Goal: Task Accomplishment & Management: Manage account settings

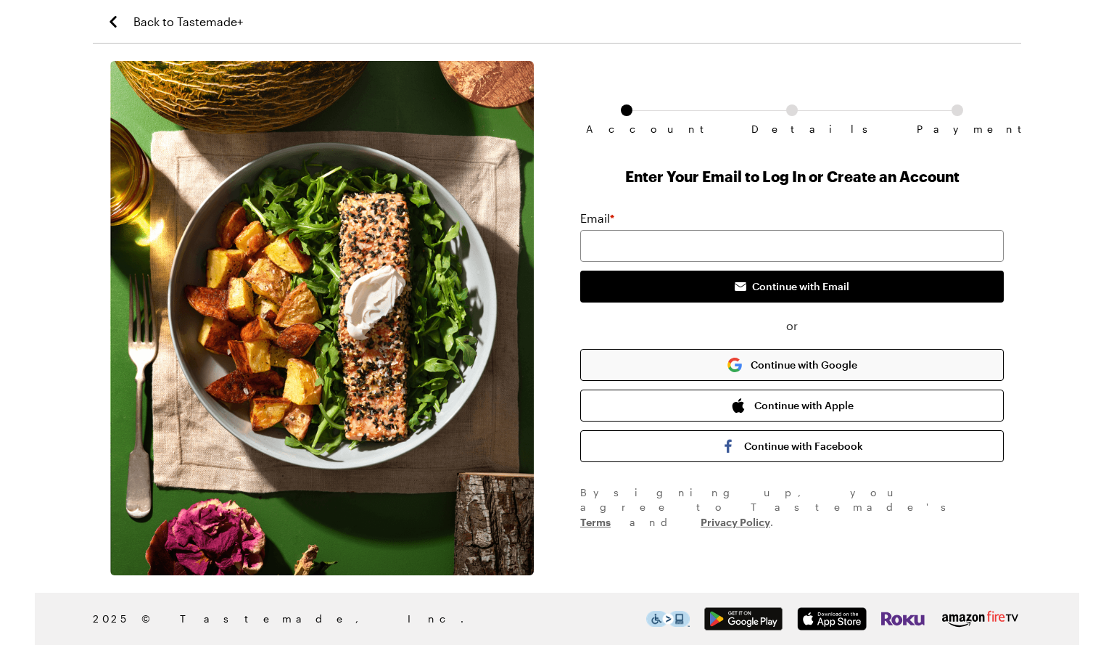
click at [910, 361] on button "Continue with Google" at bounding box center [792, 365] width 424 height 32
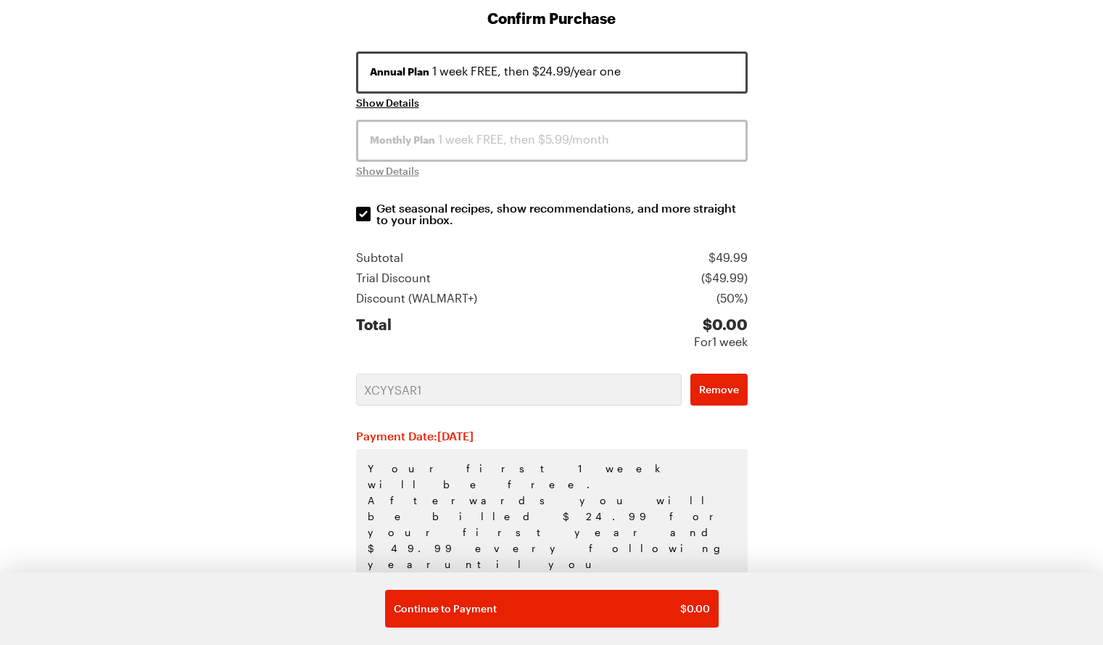
scroll to position [207, 0]
click at [706, 78] on div "Annual Plan 1 week FREE, then $24.99/year one" at bounding box center [552, 72] width 364 height 17
click at [705, 83] on button "Annual Plan 1 week FREE, then $24.99/year one" at bounding box center [552, 74] width 392 height 42
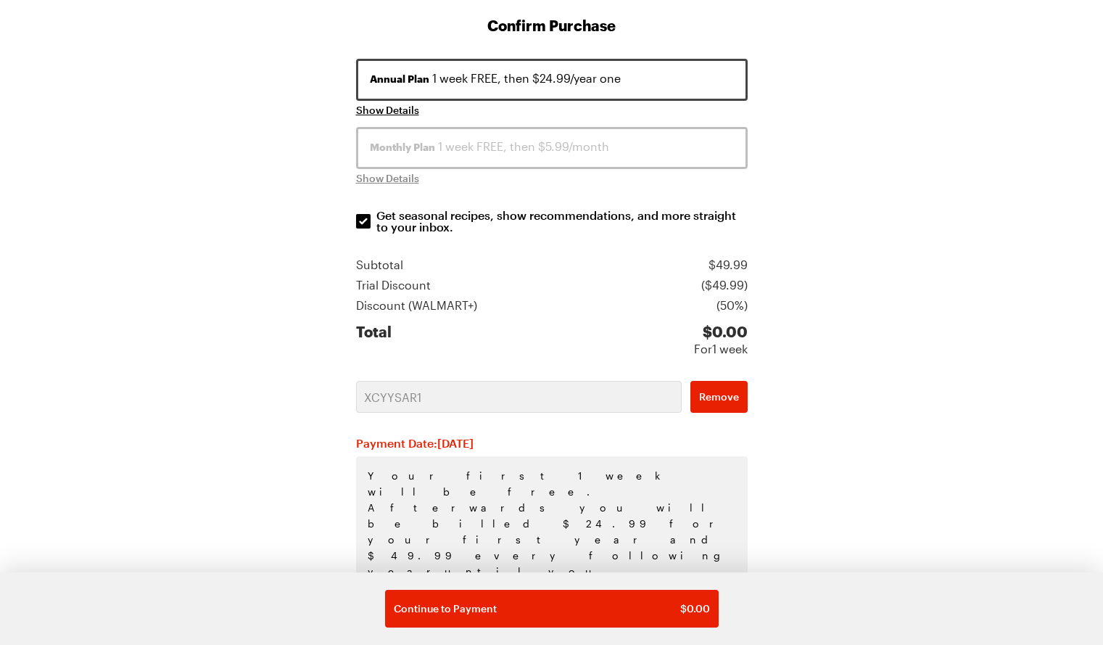
scroll to position [208, 0]
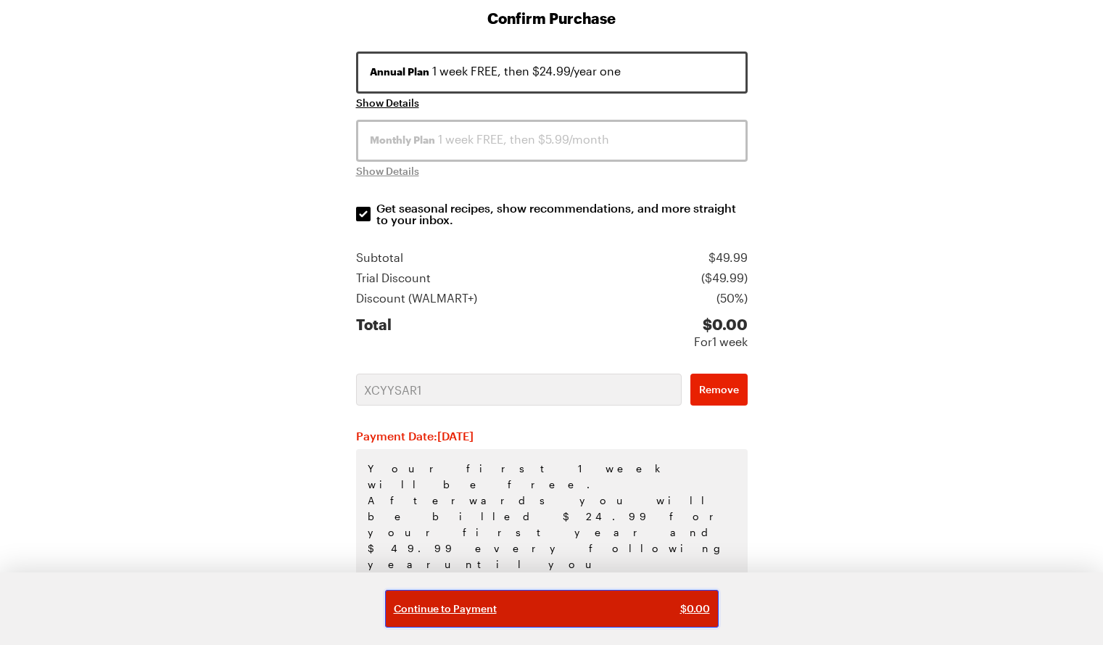
click at [695, 615] on span "$ 0.00" at bounding box center [695, 608] width 30 height 15
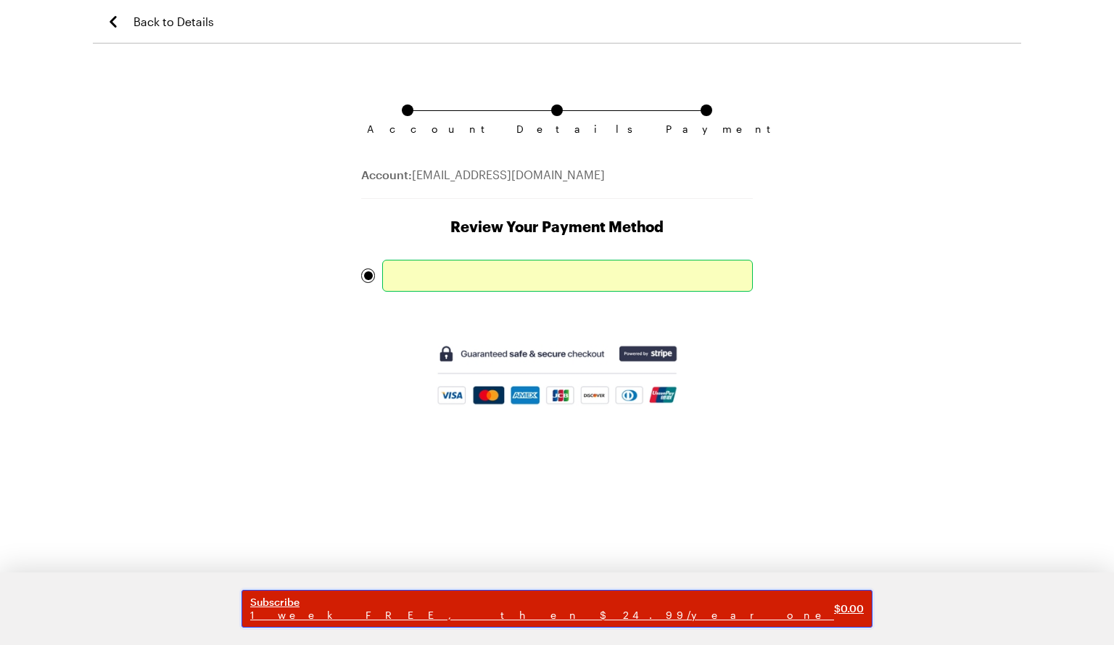
click at [834, 608] on span "$ 0.00" at bounding box center [849, 608] width 30 height 15
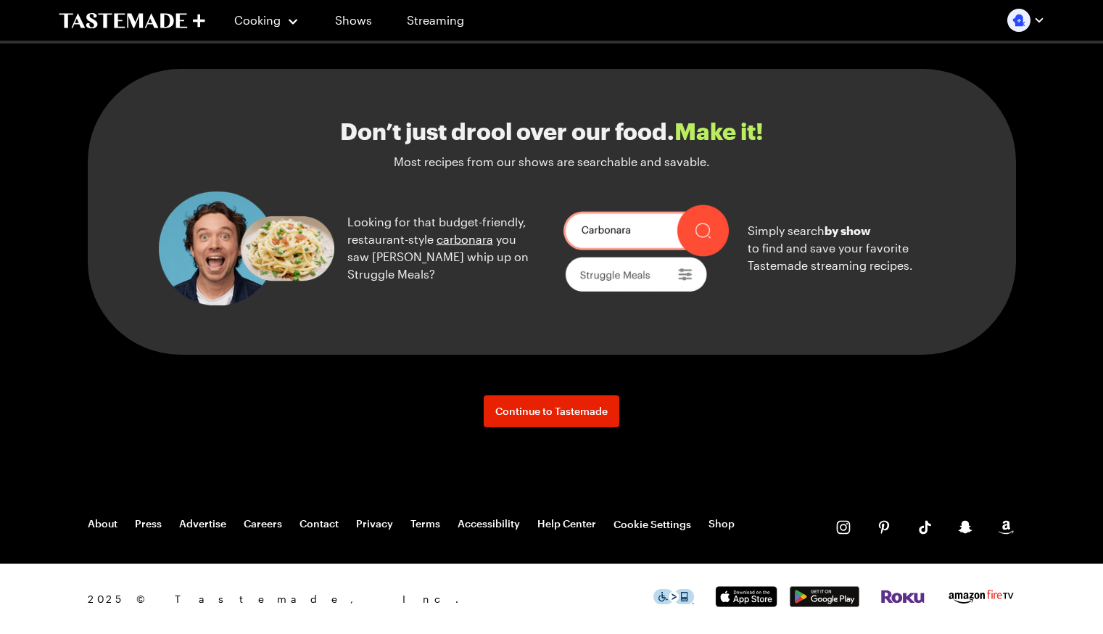
scroll to position [1608, 0]
click at [589, 424] on link "Continue to Tastemade" at bounding box center [552, 411] width 136 height 32
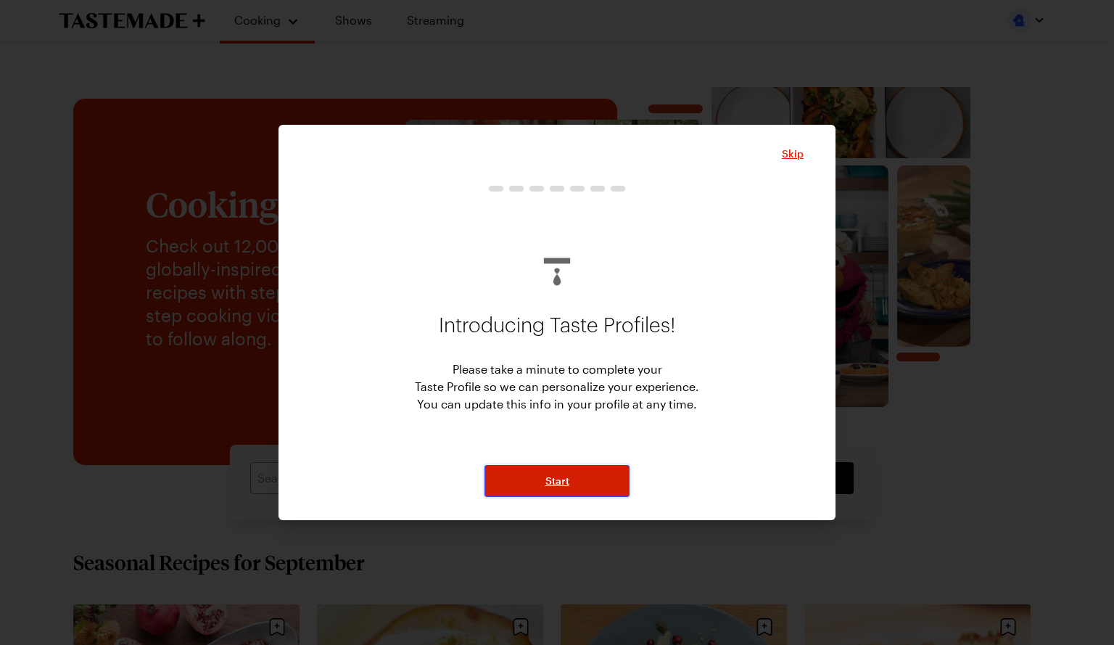
click at [596, 490] on button "Start" at bounding box center [557, 481] width 145 height 32
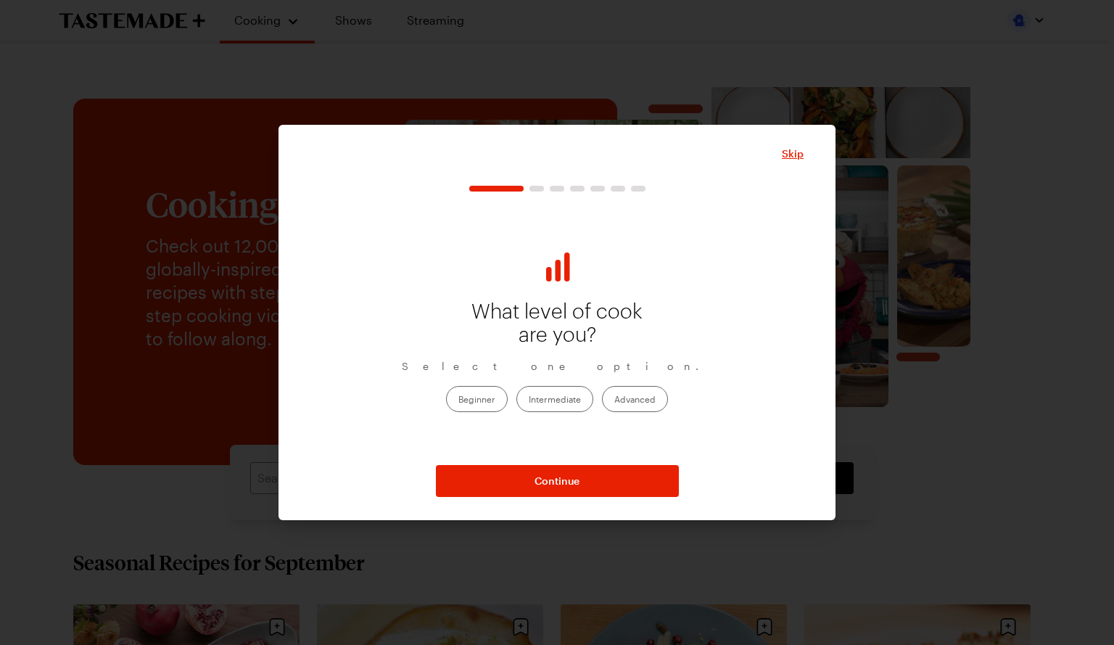
click at [493, 401] on label "Beginner" at bounding box center [477, 399] width 62 height 26
click at [459, 400] on input "Beginner" at bounding box center [459, 400] width 0 height 0
click at [577, 406] on label "Intermediate" at bounding box center [555, 399] width 77 height 26
click at [529, 400] on input "Intermediate" at bounding box center [529, 400] width 0 height 0
click at [487, 402] on label "Beginner" at bounding box center [477, 399] width 62 height 26
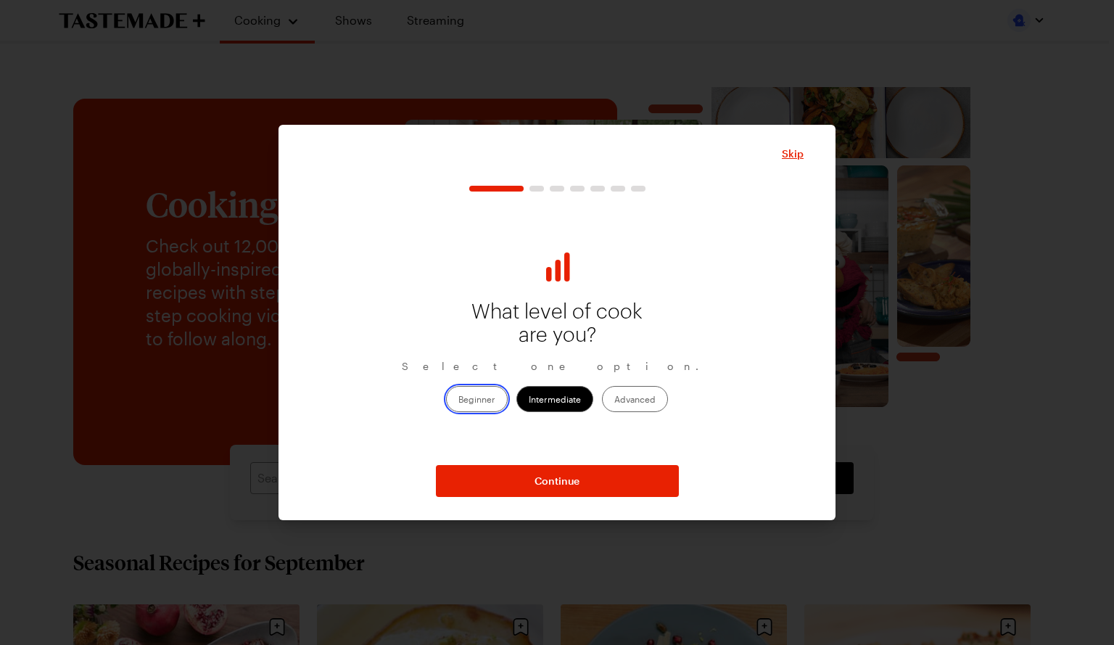
click at [459, 400] on input "Beginner" at bounding box center [459, 400] width 0 height 0
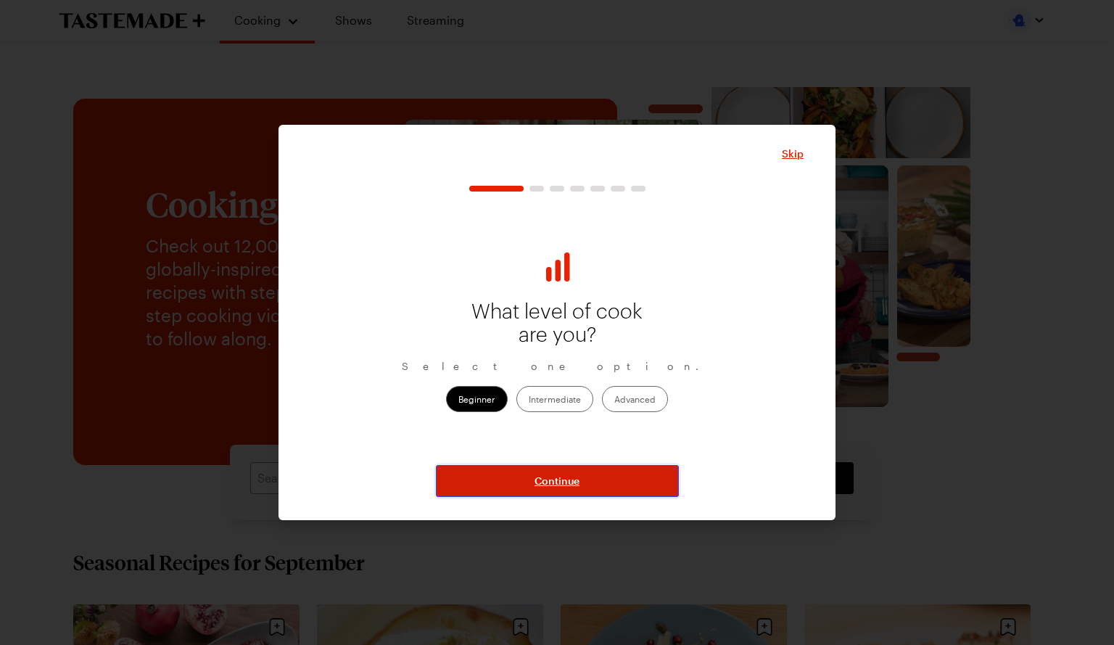
click at [625, 482] on button "Continue" at bounding box center [557, 481] width 243 height 32
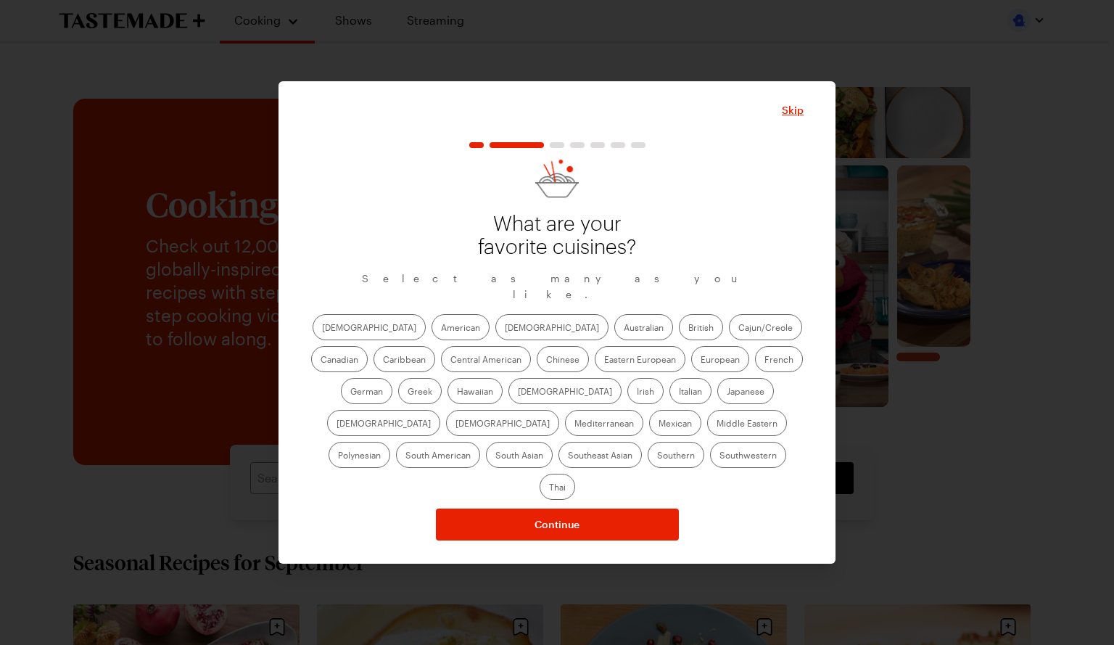
click at [432, 334] on label "American" at bounding box center [461, 327] width 58 height 26
click at [441, 329] on input "American" at bounding box center [441, 329] width 0 height 0
click at [441, 372] on label "Central American" at bounding box center [486, 359] width 90 height 26
click at [451, 361] on American "Central American" at bounding box center [451, 361] width 0 height 0
click at [537, 368] on label "Chinese" at bounding box center [563, 359] width 52 height 26
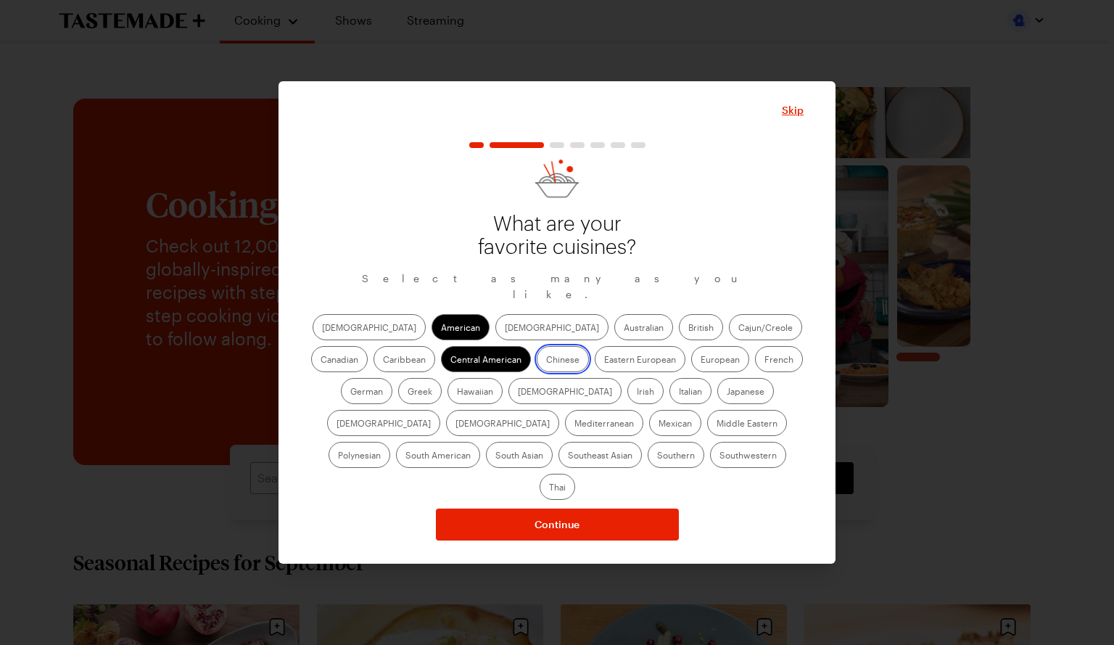
click at [546, 361] on input "Chinese" at bounding box center [546, 361] width 0 height 0
click at [448, 404] on label "Hawaiian" at bounding box center [475, 391] width 55 height 26
click at [457, 392] on input "Hawaiian" at bounding box center [457, 392] width 0 height 0
click at [649, 431] on label "Mexican" at bounding box center [675, 423] width 52 height 26
click at [659, 424] on input "Mexican" at bounding box center [659, 424] width 0 height 0
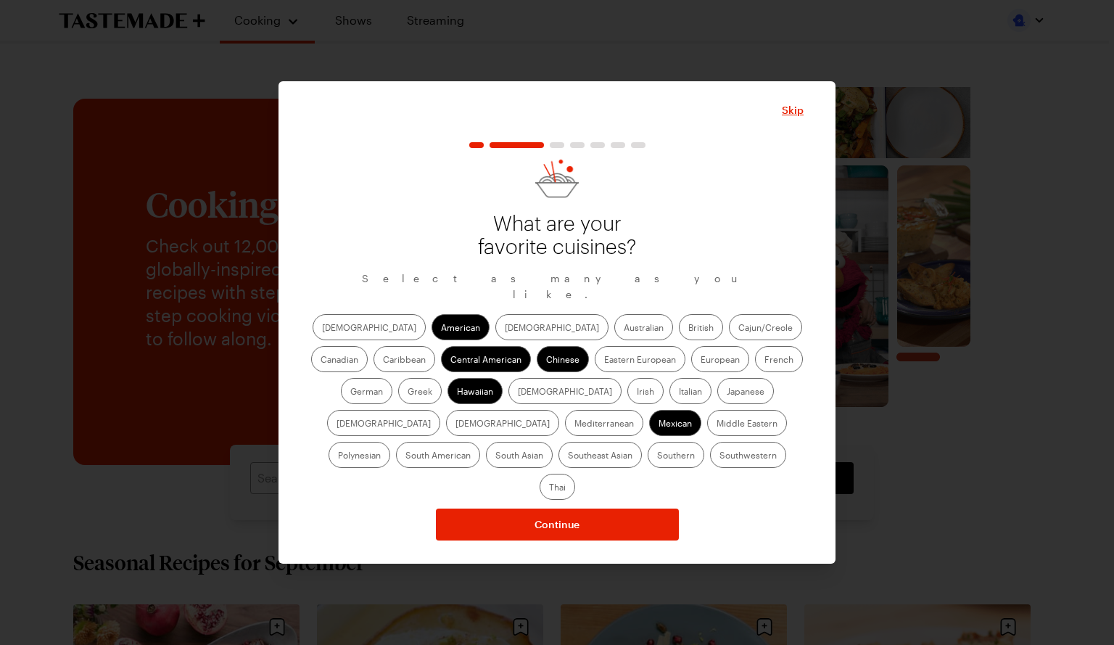
click at [559, 410] on label "[DEMOGRAPHIC_DATA]" at bounding box center [502, 423] width 113 height 26
click at [456, 424] on input "[DEMOGRAPHIC_DATA]" at bounding box center [456, 424] width 0 height 0
click at [717, 404] on label "Japanese" at bounding box center [745, 391] width 57 height 26
click at [727, 392] on input "Japanese" at bounding box center [727, 392] width 0 height 0
click at [670, 398] on label "Italian" at bounding box center [691, 391] width 42 height 26
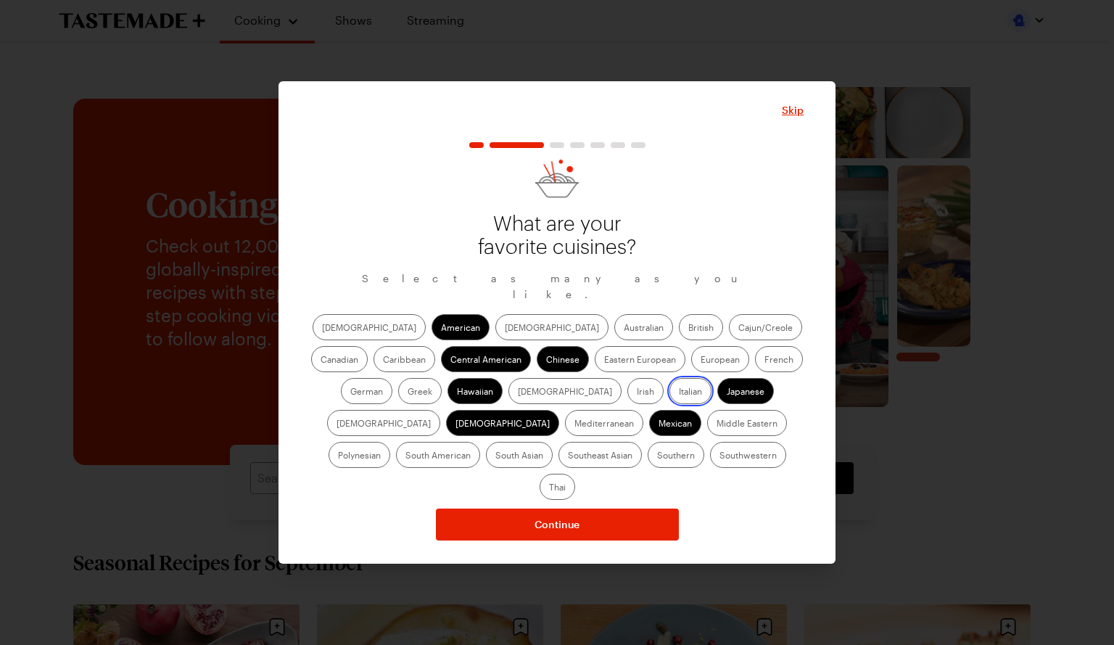
click at [679, 392] on input "Italian" at bounding box center [679, 392] width 0 height 0
click at [755, 366] on label "French" at bounding box center [779, 359] width 48 height 26
click at [765, 361] on input "French" at bounding box center [765, 361] width 0 height 0
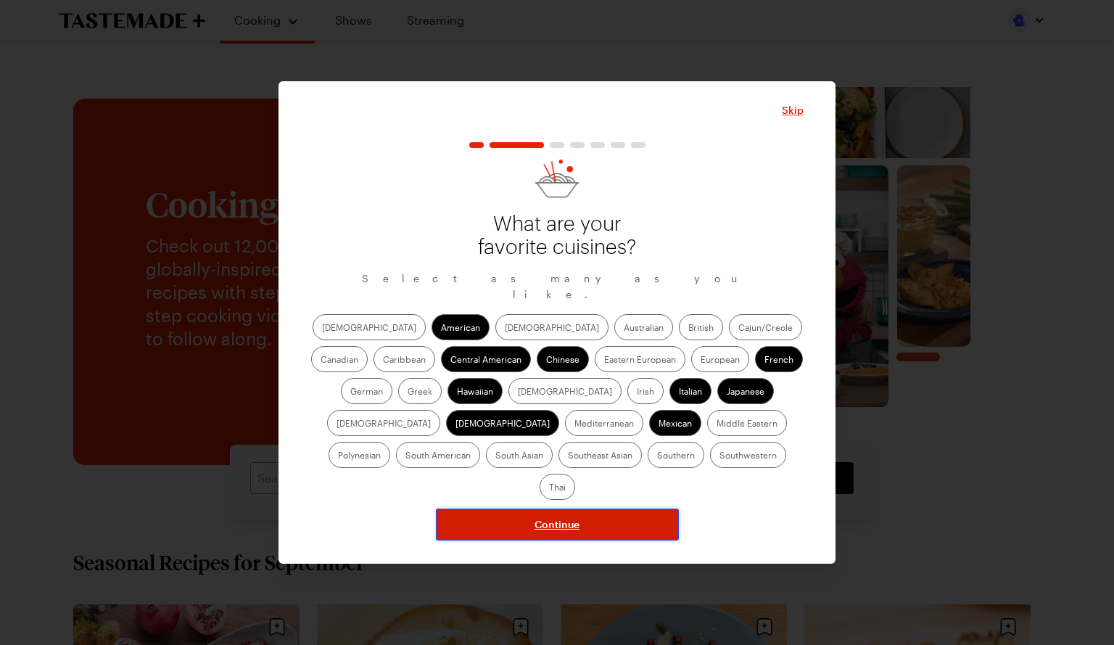
click at [649, 509] on button "Continue" at bounding box center [557, 525] width 243 height 32
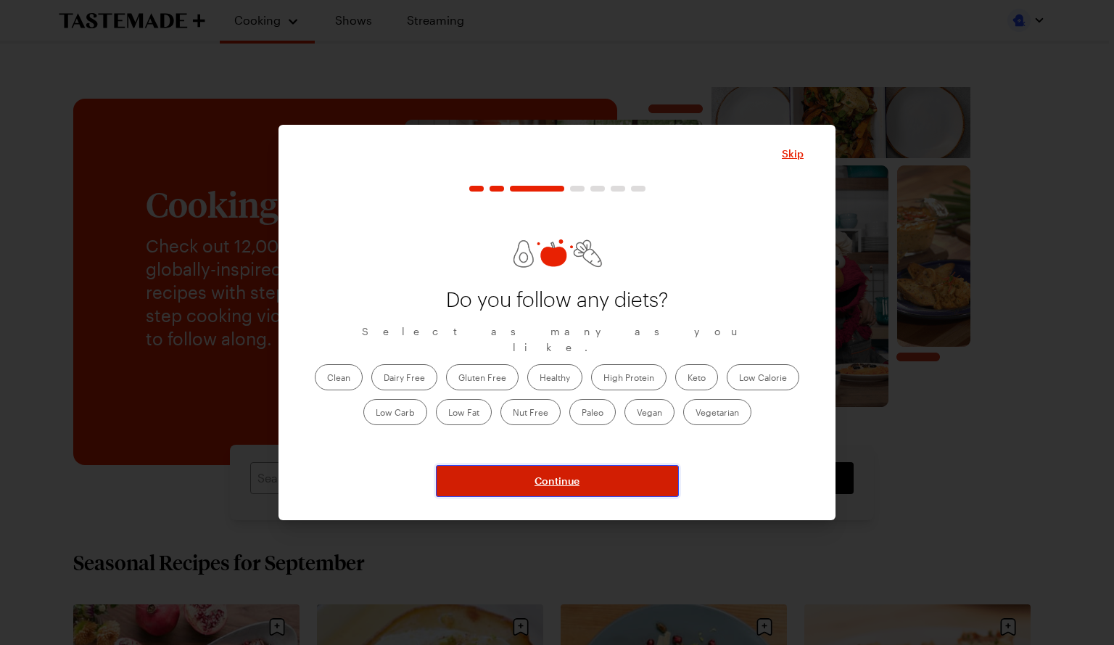
click at [654, 475] on button "Continue" at bounding box center [557, 481] width 243 height 32
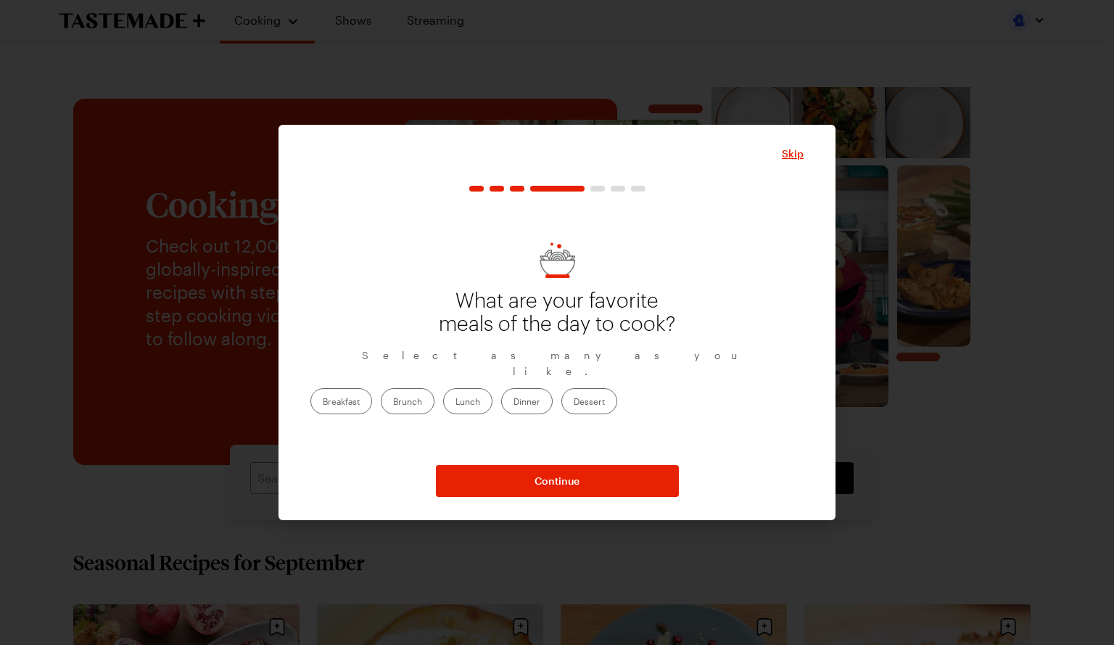
click at [553, 390] on label "Dinner" at bounding box center [527, 401] width 52 height 26
click at [514, 403] on input "Dinner" at bounding box center [514, 403] width 0 height 0
click at [493, 392] on label "Lunch" at bounding box center [467, 401] width 49 height 26
click at [456, 403] on input "Lunch" at bounding box center [456, 403] width 0 height 0
click at [617, 392] on label "Dessert" at bounding box center [590, 401] width 56 height 26
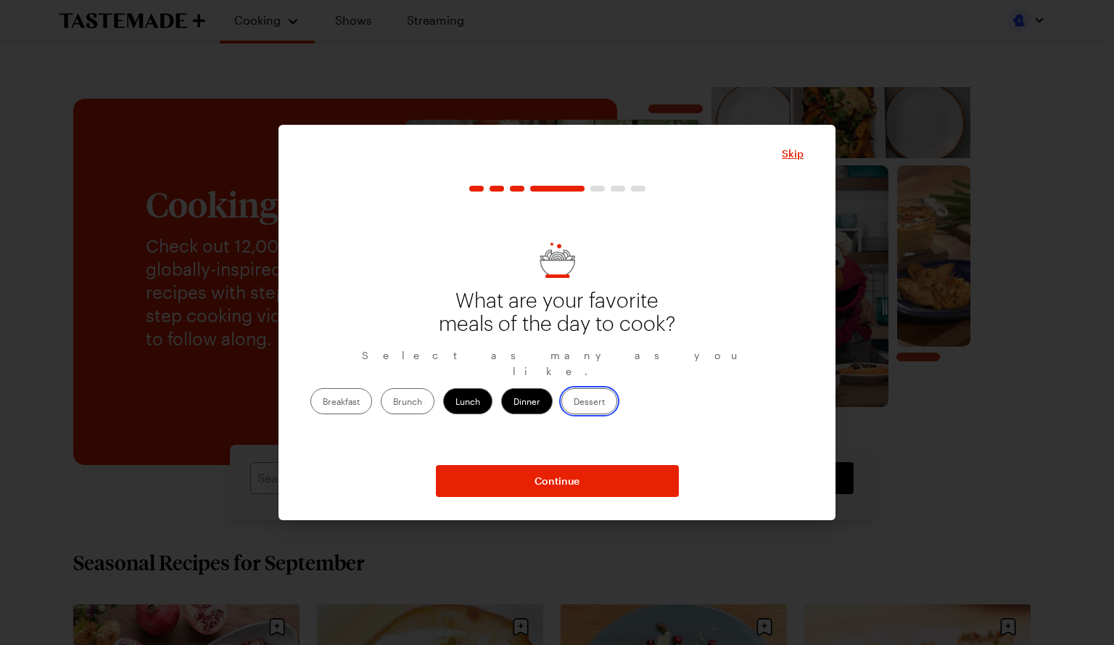
click at [574, 403] on input "Dessert" at bounding box center [574, 403] width 0 height 0
click at [435, 398] on label "Brunch" at bounding box center [408, 401] width 54 height 26
click at [393, 403] on input "Brunch" at bounding box center [393, 403] width 0 height 0
click at [372, 388] on label "Breakfast" at bounding box center [342, 401] width 62 height 26
click at [323, 403] on input "Breakfast" at bounding box center [323, 403] width 0 height 0
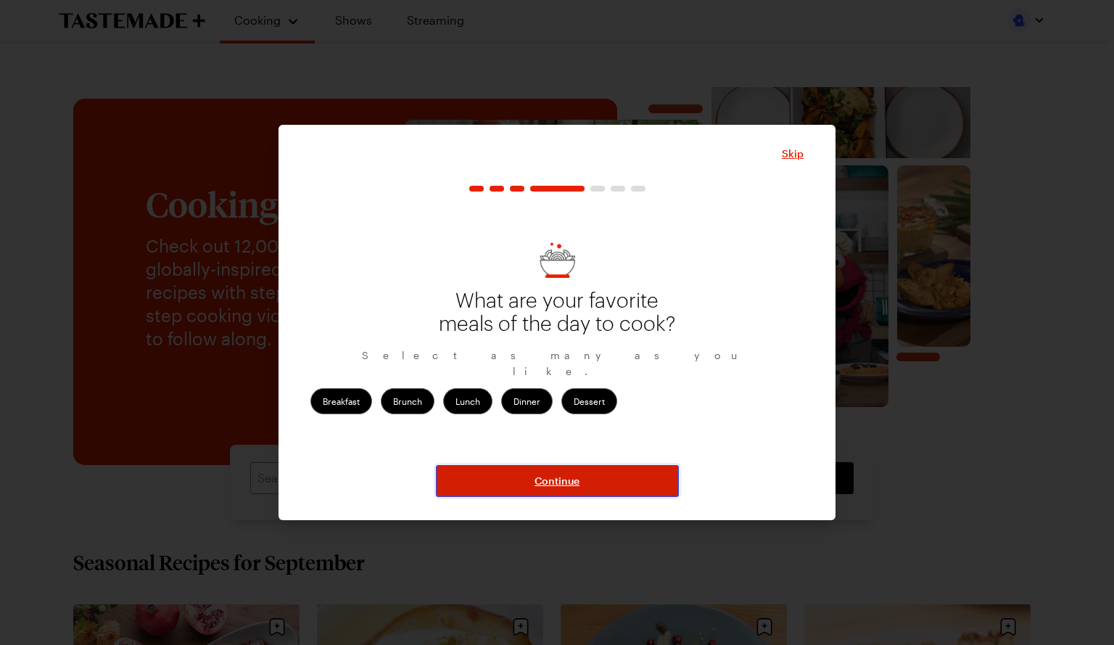
click at [583, 472] on button "Continue" at bounding box center [557, 481] width 243 height 32
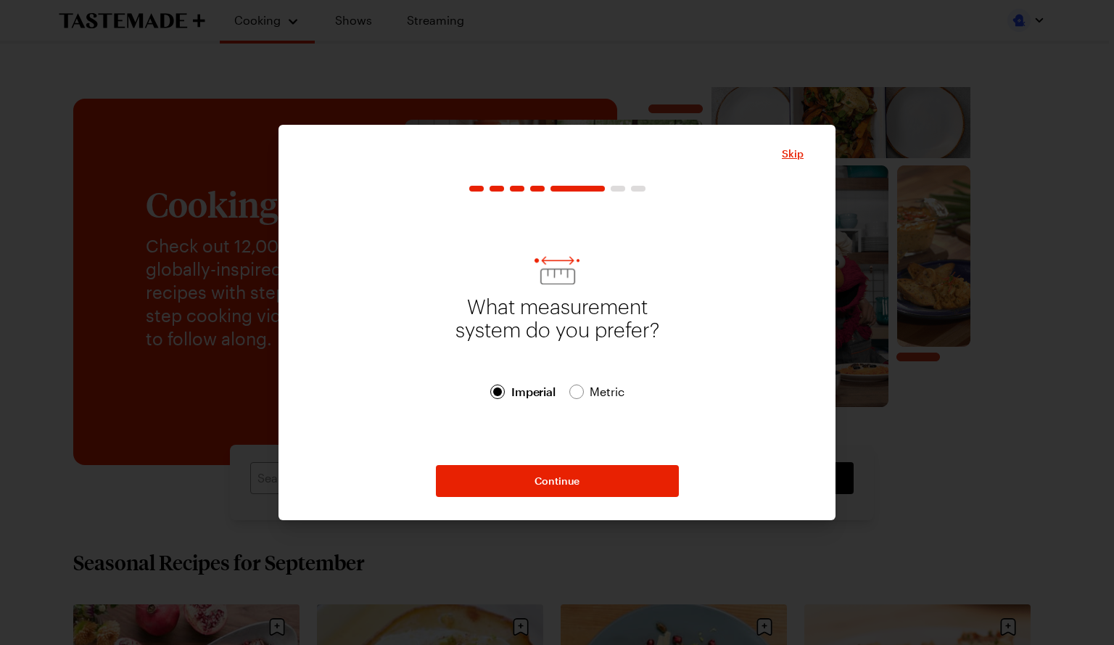
click at [606, 398] on span "Metric" at bounding box center [608, 391] width 36 height 17
click at [535, 395] on span "Imperial" at bounding box center [534, 391] width 46 height 17
click at [605, 395] on span "Metric" at bounding box center [608, 391] width 36 height 17
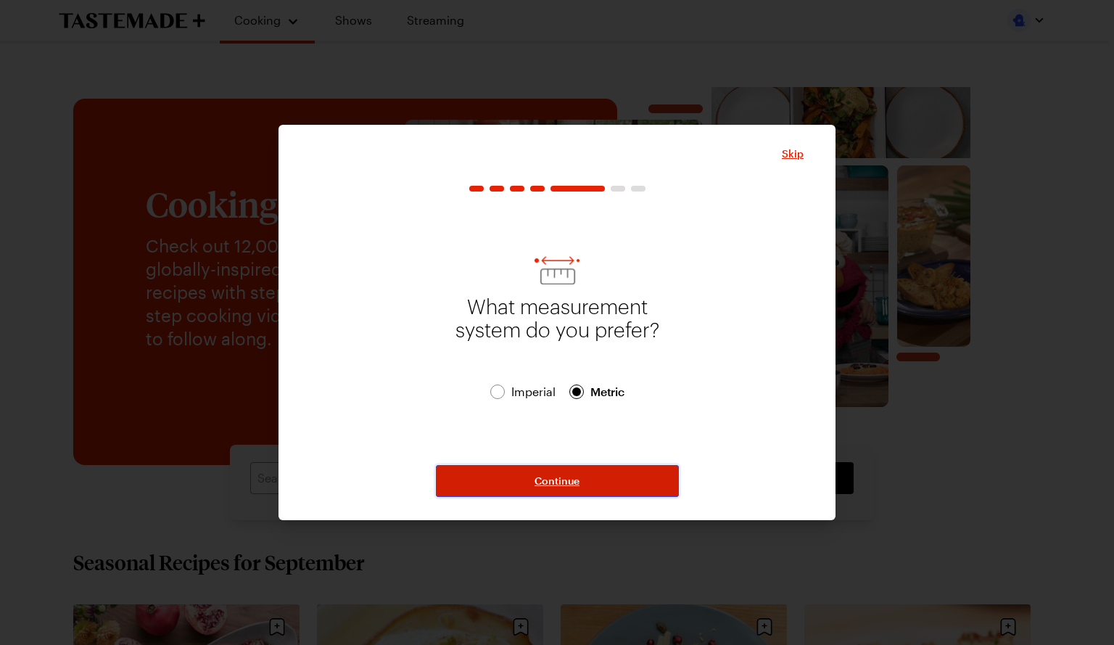
click at [624, 490] on button "Continue" at bounding box center [557, 481] width 243 height 32
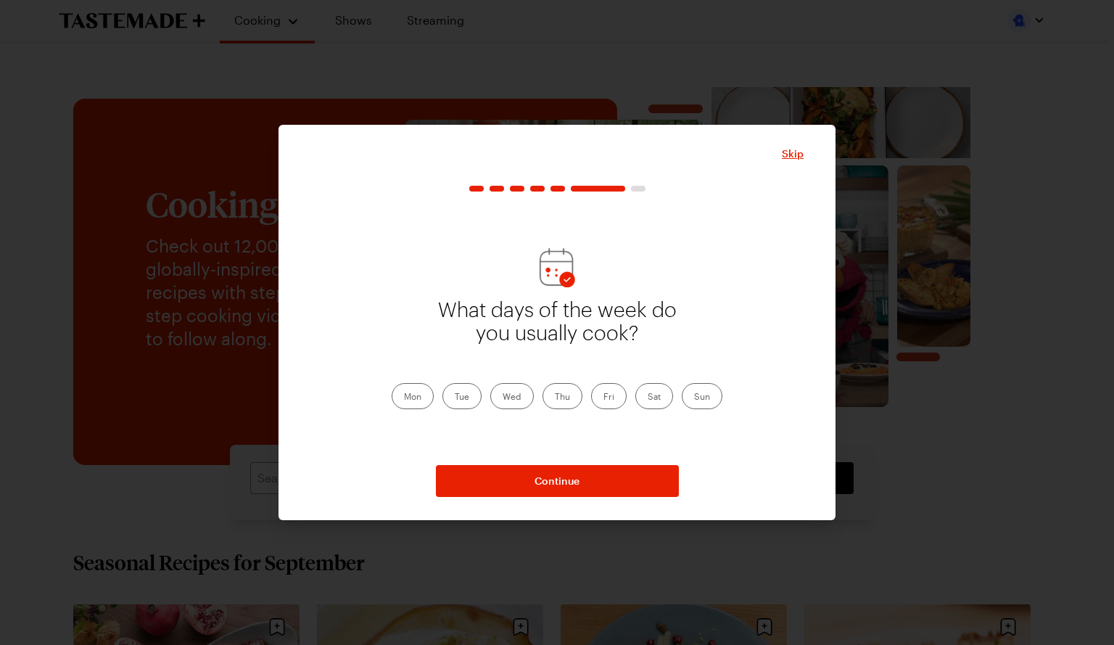
click at [409, 400] on label "Mon" at bounding box center [413, 396] width 42 height 26
click at [404, 398] on input "Mon" at bounding box center [404, 398] width 0 height 0
click at [472, 398] on label "Tue" at bounding box center [462, 396] width 39 height 26
click at [455, 398] on input "Tue" at bounding box center [455, 398] width 0 height 0
click at [511, 396] on label "Wed" at bounding box center [512, 396] width 44 height 26
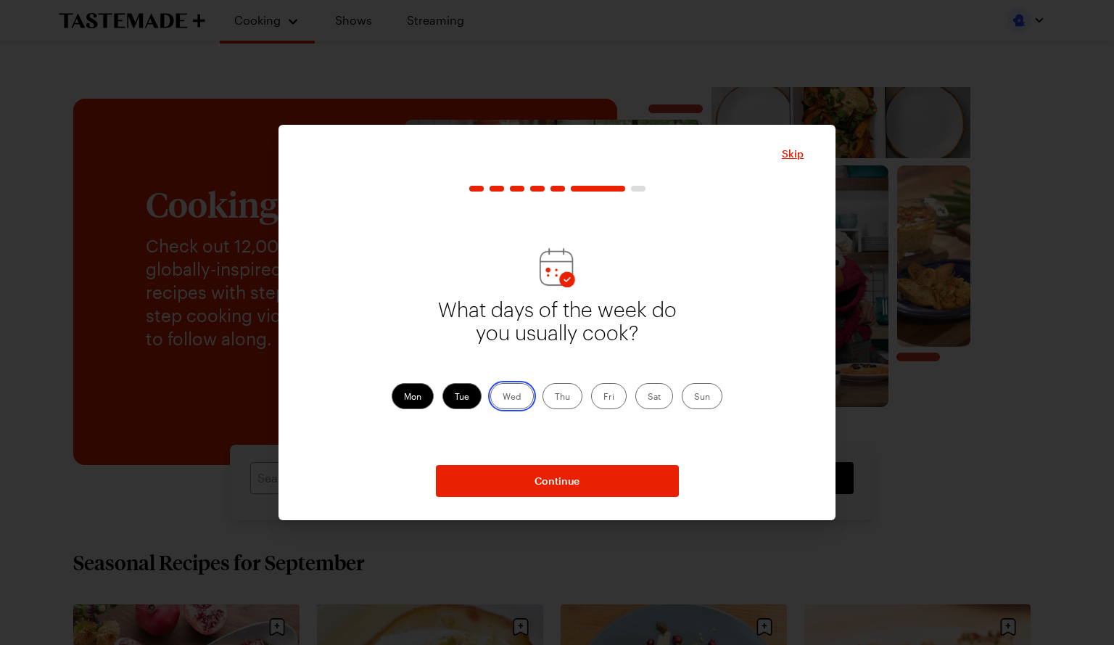
click at [503, 398] on input "Wed" at bounding box center [503, 398] width 0 height 0
click at [569, 398] on label "Thu" at bounding box center [563, 396] width 40 height 26
click at [555, 398] on input "Thu" at bounding box center [555, 398] width 0 height 0
click at [612, 387] on label "Fri" at bounding box center [609, 396] width 36 height 26
click at [604, 398] on input "Fri" at bounding box center [604, 398] width 0 height 0
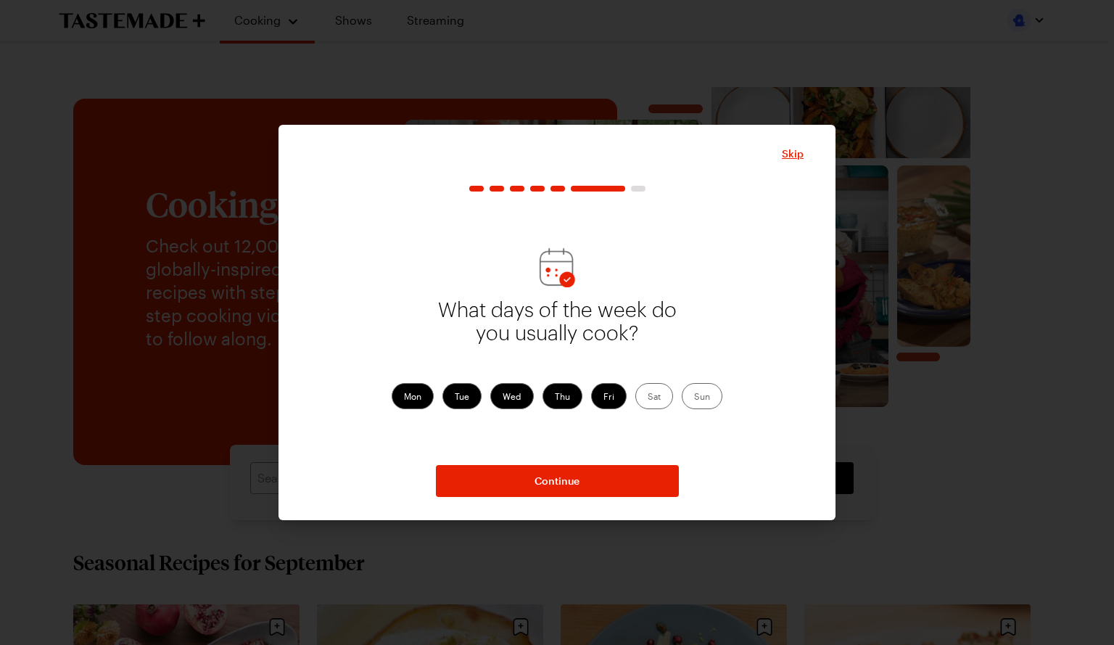
click at [653, 397] on label "Sat" at bounding box center [655, 396] width 38 height 26
click at [648, 398] on input "Sat" at bounding box center [648, 398] width 0 height 0
click at [704, 400] on label "Sun" at bounding box center [702, 396] width 41 height 26
click at [694, 398] on input "Sun" at bounding box center [694, 398] width 0 height 0
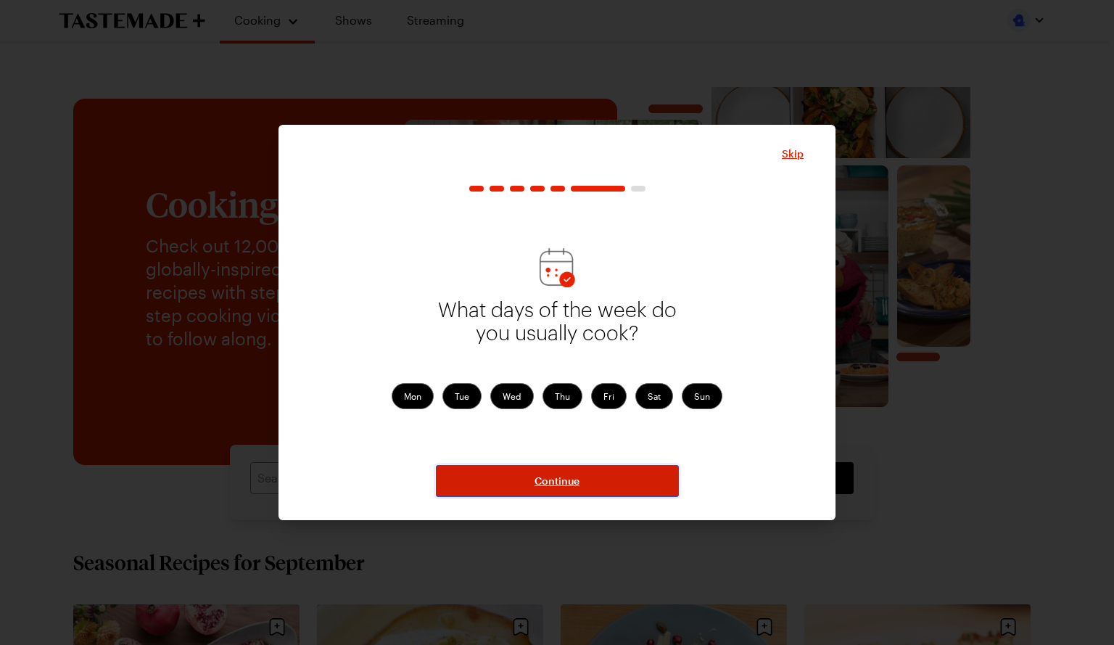
click at [657, 488] on button "Continue" at bounding box center [557, 481] width 243 height 32
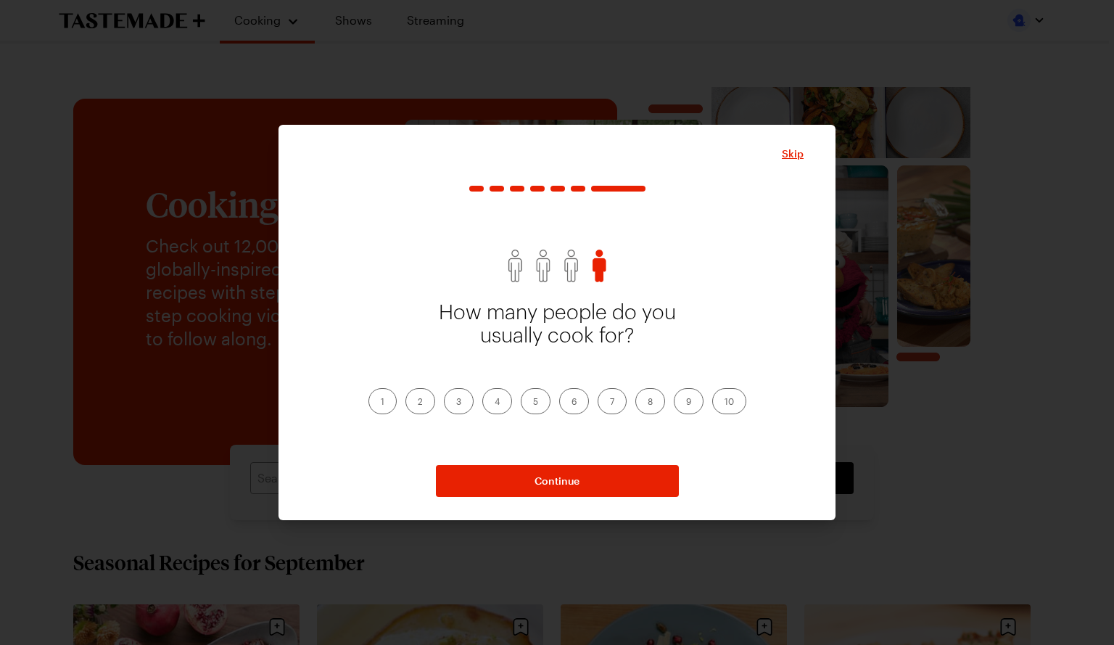
click at [419, 401] on label "2" at bounding box center [421, 401] width 30 height 26
click at [418, 403] on input "2" at bounding box center [418, 403] width 0 height 0
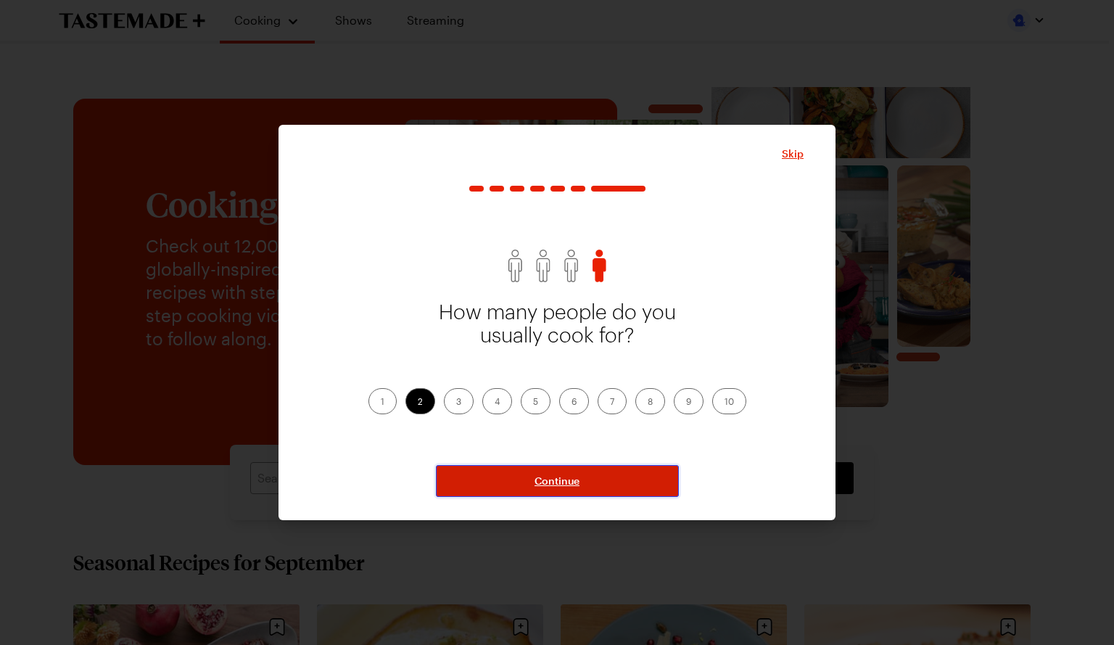
click at [548, 466] on button "Continue" at bounding box center [557, 481] width 243 height 32
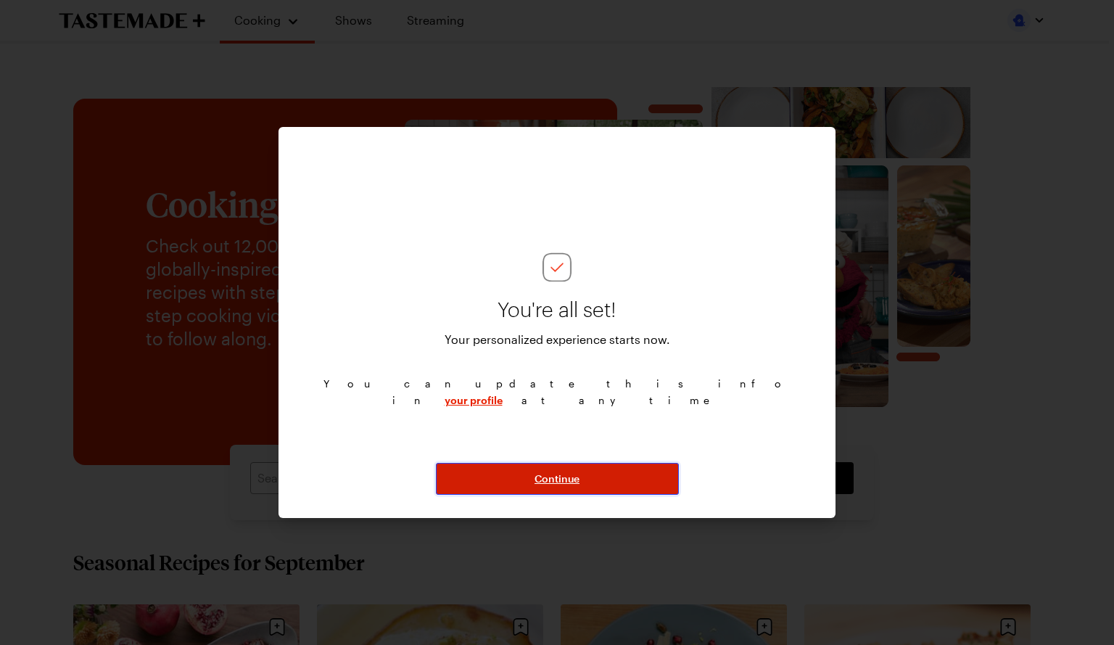
click at [648, 490] on button "Continue" at bounding box center [557, 479] width 243 height 32
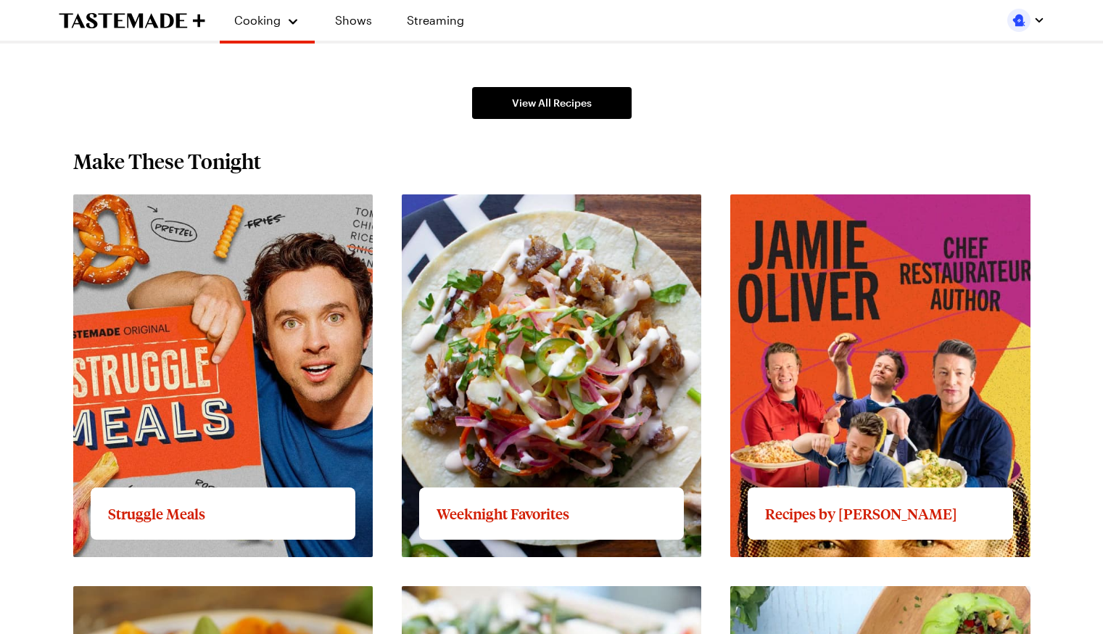
scroll to position [1198, 0]
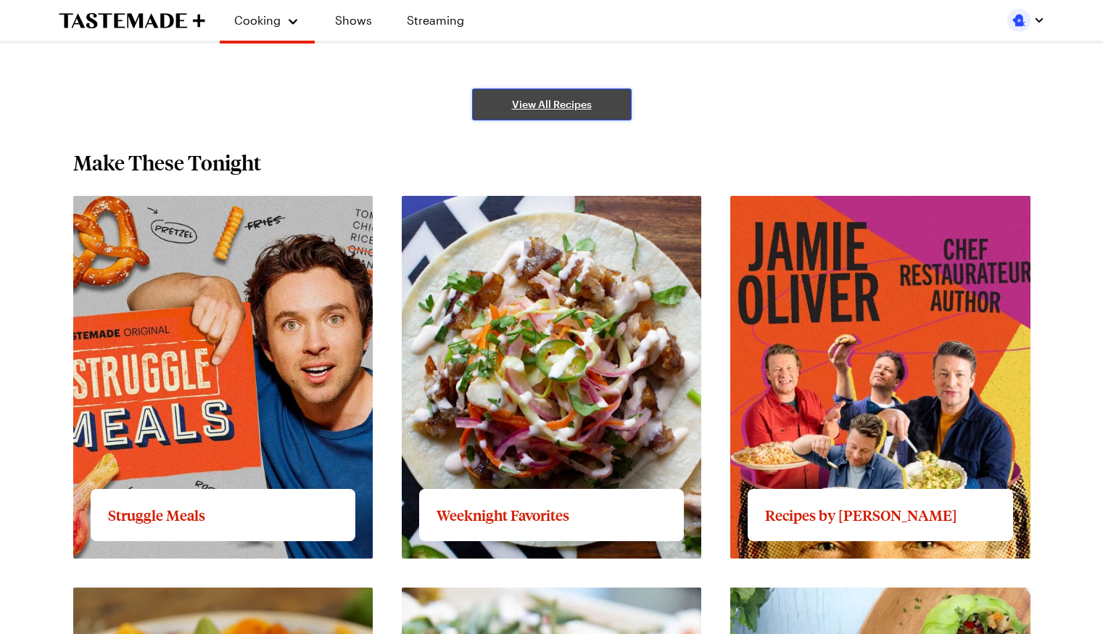
click at [617, 115] on link "View All Recipes" at bounding box center [552, 105] width 160 height 32
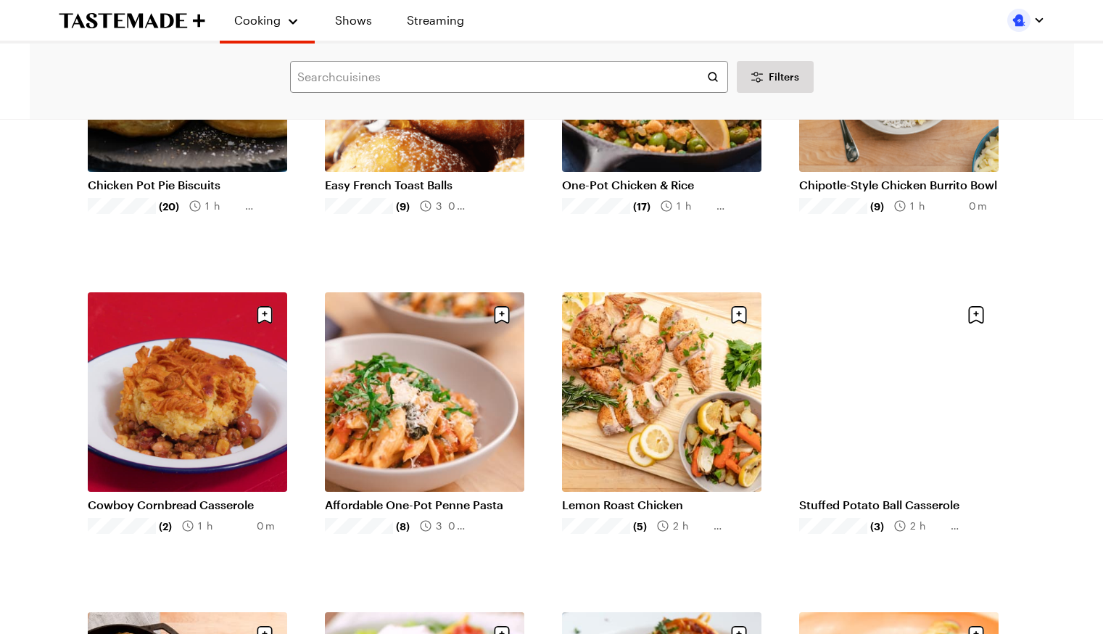
scroll to position [257, 0]
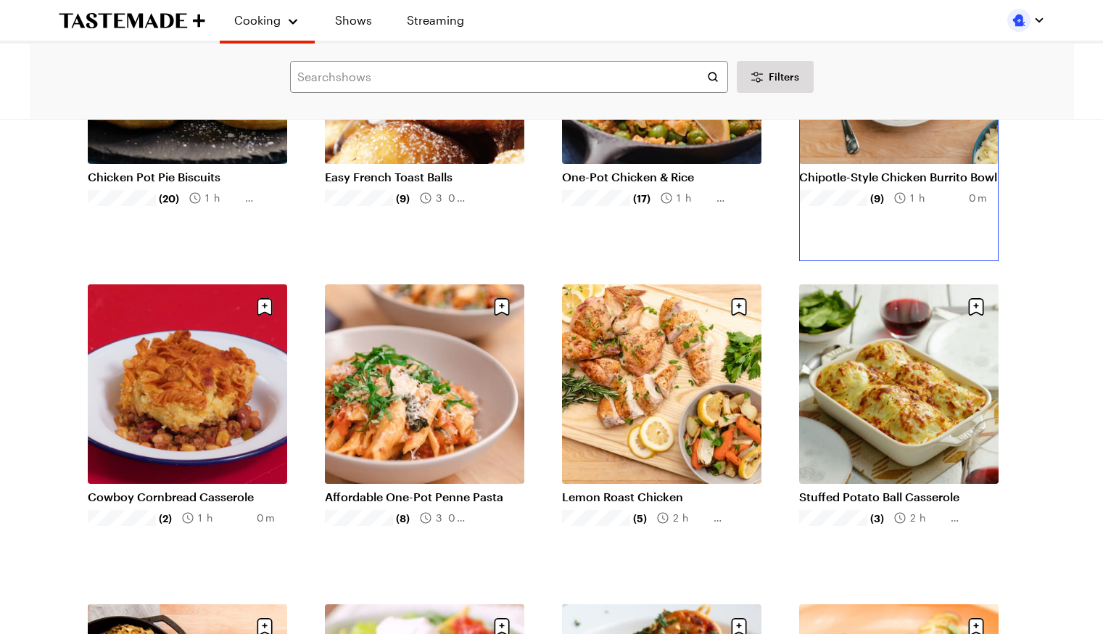
click at [935, 170] on link "Chipotle-Style Chicken Burrito Bowl" at bounding box center [899, 177] width 200 height 15
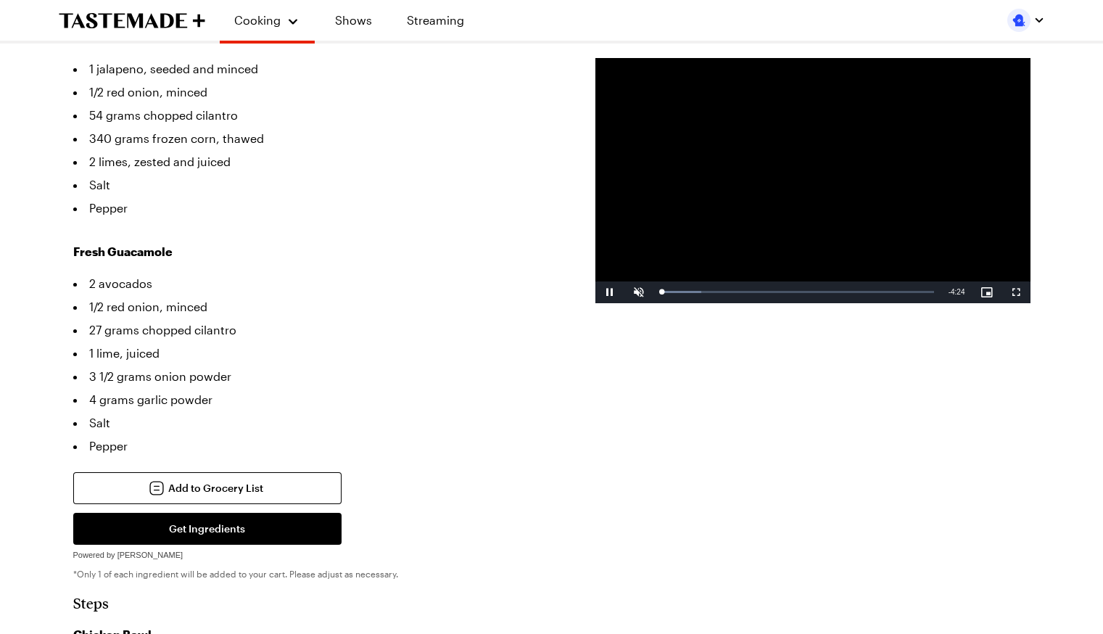
scroll to position [918, 0]
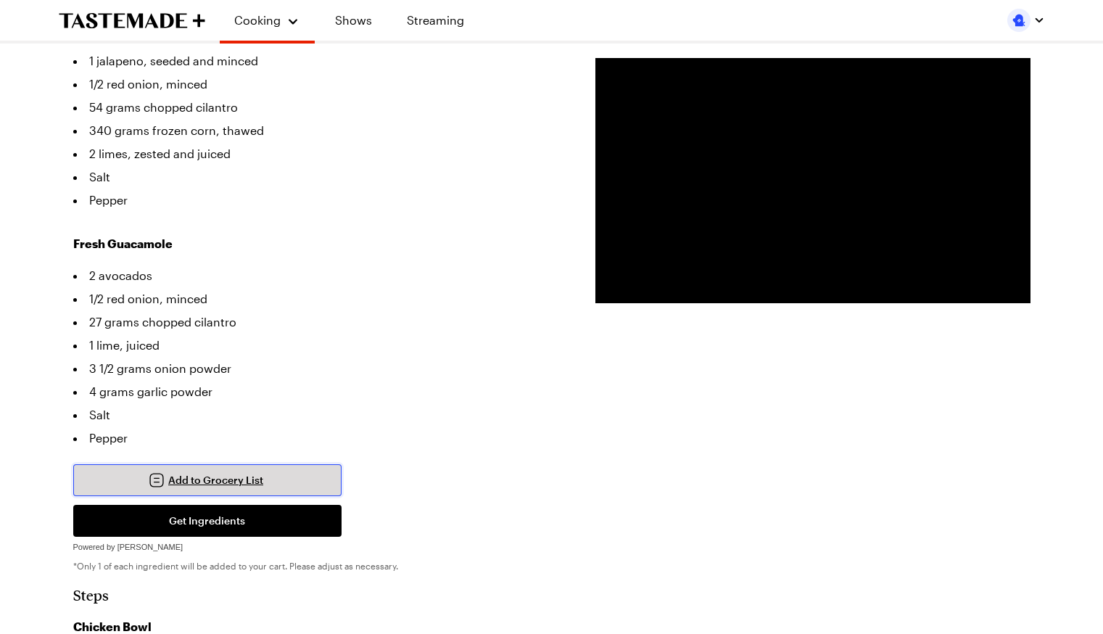
click at [100, 464] on button "Add to Grocery List" at bounding box center [207, 480] width 268 height 32
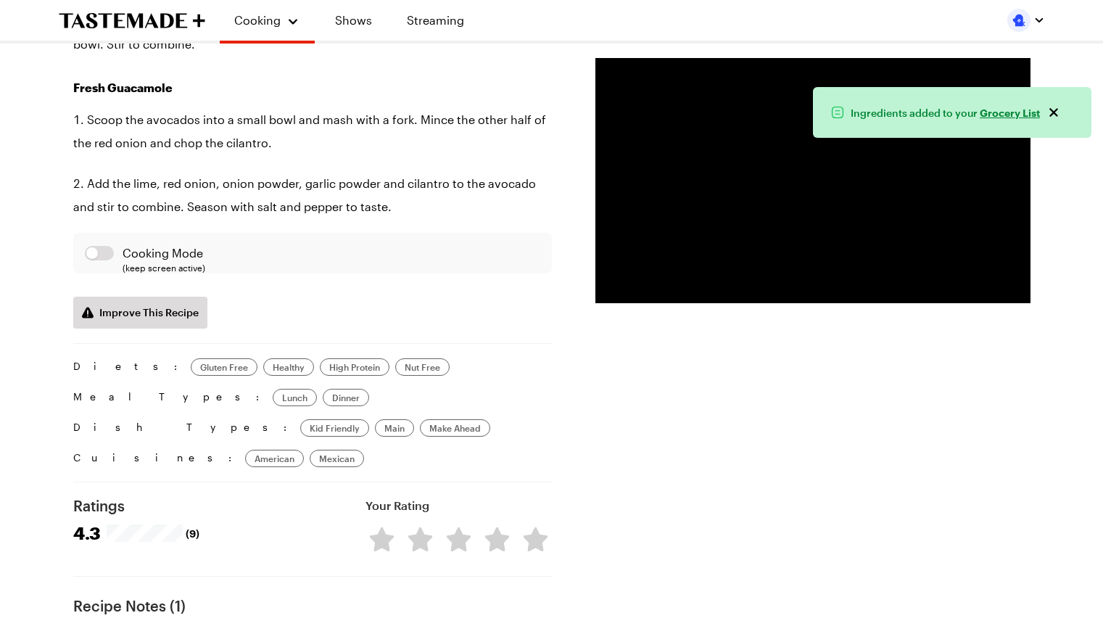
scroll to position [1967, 6]
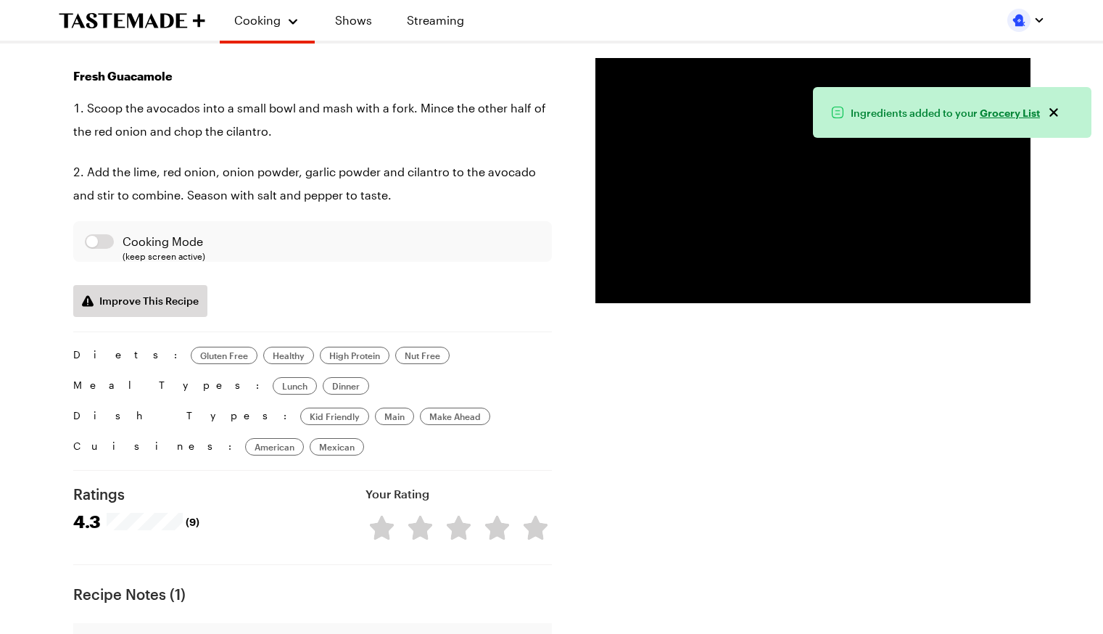
type textarea "x"
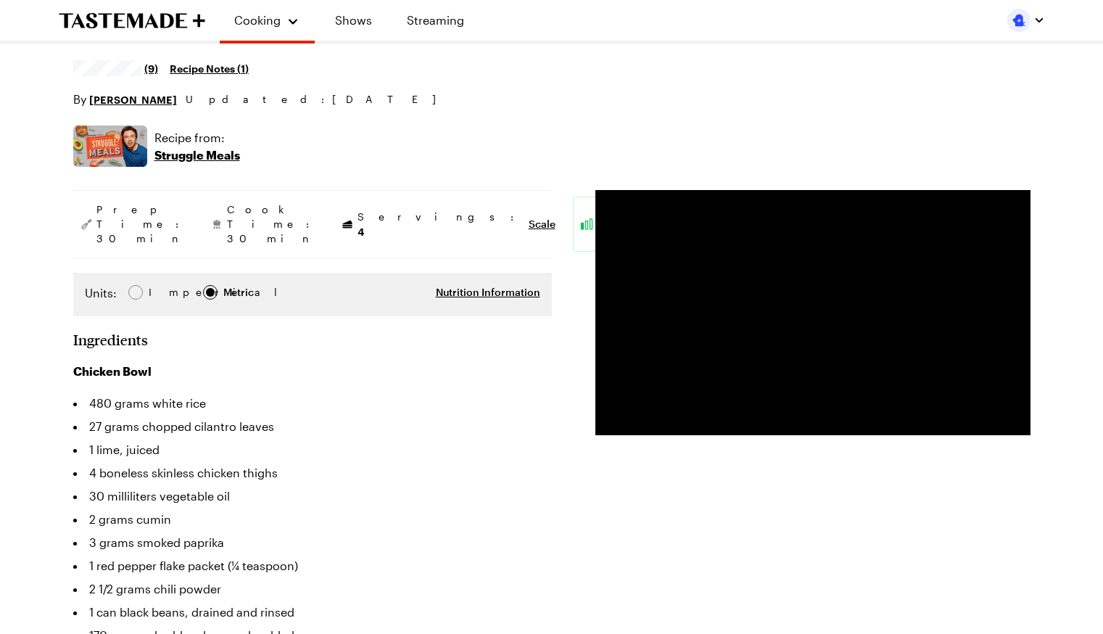
scroll to position [0, 6]
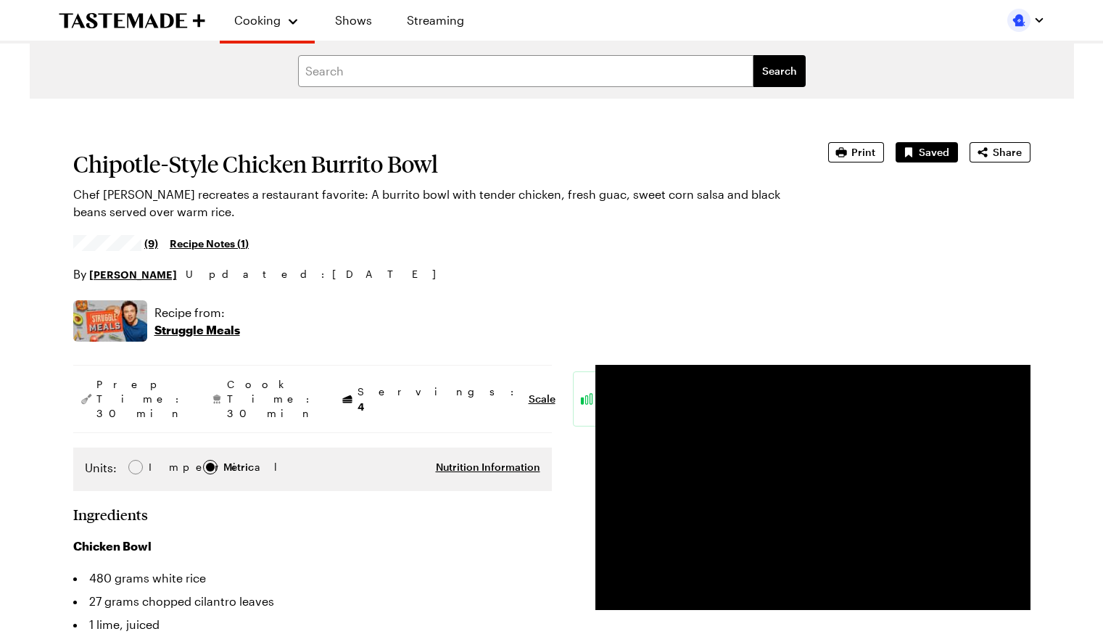
click at [122, 23] on icon "To Tastemade Home Page" at bounding box center [101, 20] width 84 height 15
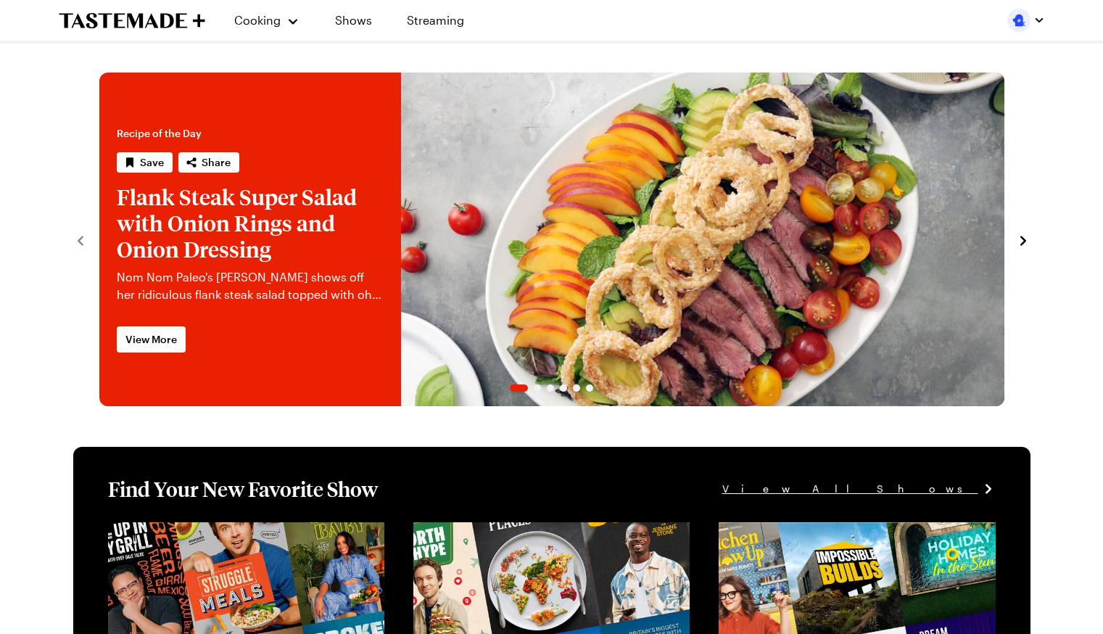
click at [273, 25] on span "Cooking" at bounding box center [257, 20] width 46 height 14
click at [274, 23] on span "Cooking" at bounding box center [257, 20] width 47 height 14
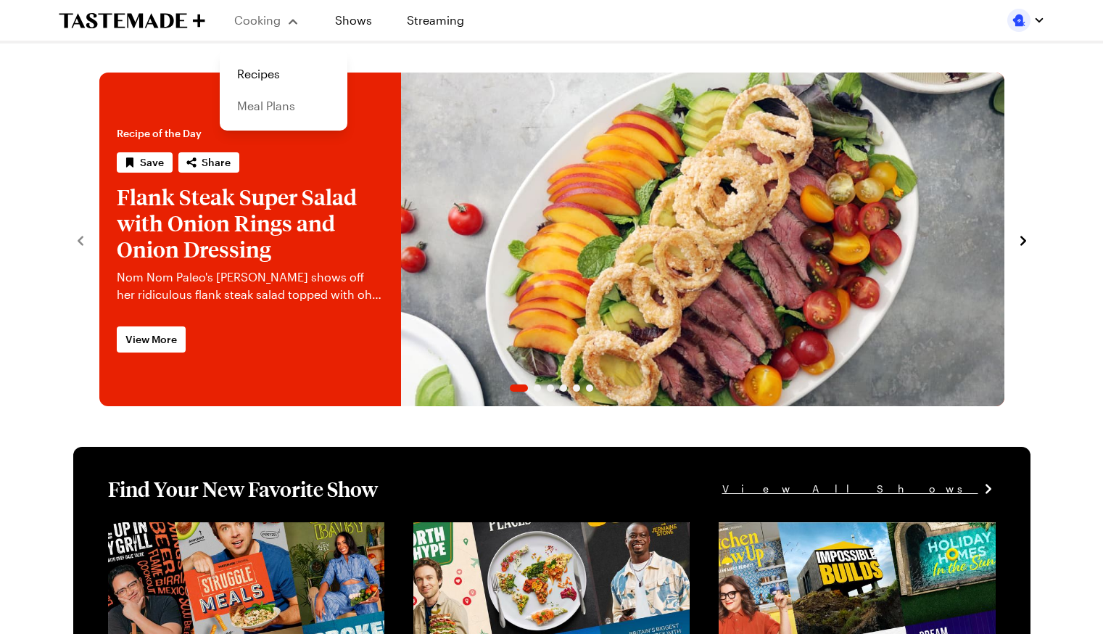
click at [271, 112] on link "Meal Plans" at bounding box center [284, 106] width 110 height 32
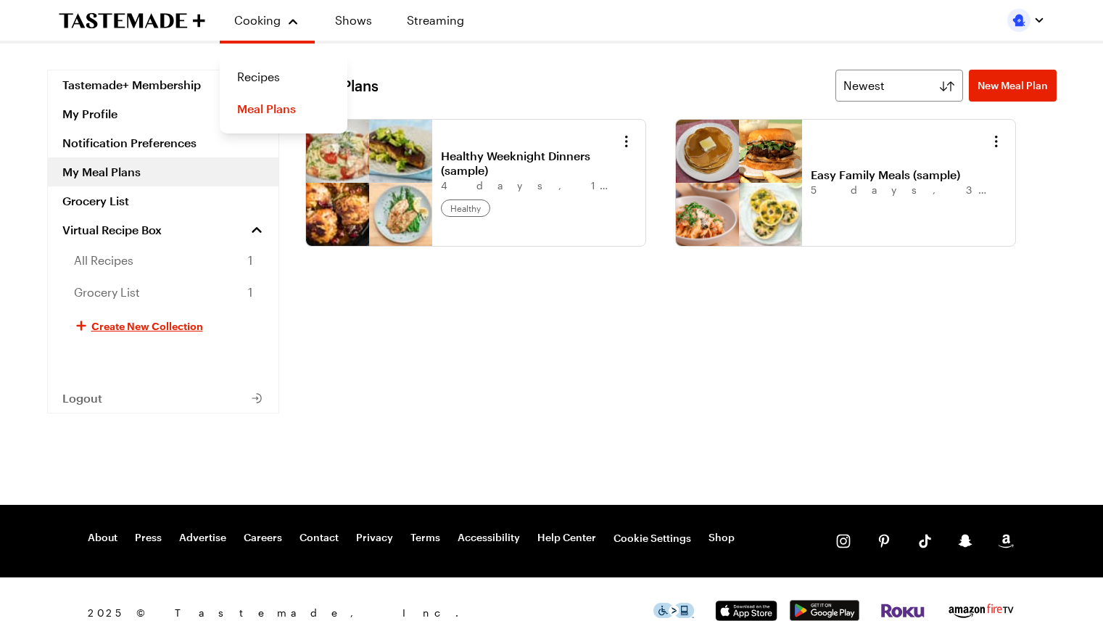
click at [1027, 346] on div "Meal Plans Newest New Meal Plan Newest Healthy Weeknight Dinners (sample) 4 day…" at bounding box center [681, 287] width 752 height 435
click at [86, 255] on span "All Recipes" at bounding box center [103, 260] width 59 height 17
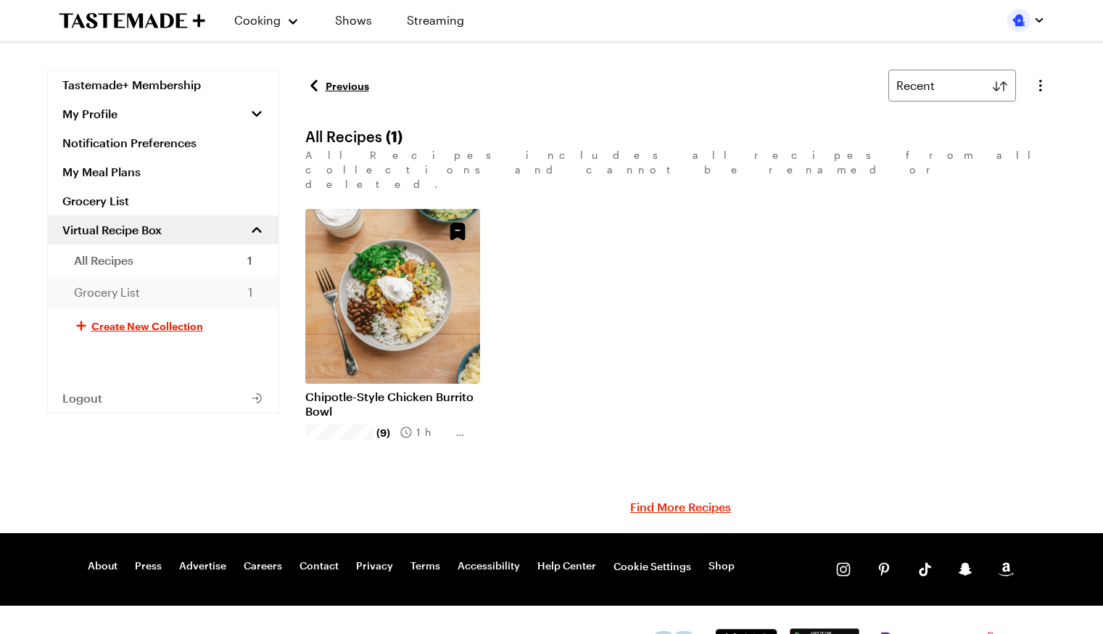
click at [96, 289] on span "Grocery List" at bounding box center [107, 292] width 66 height 17
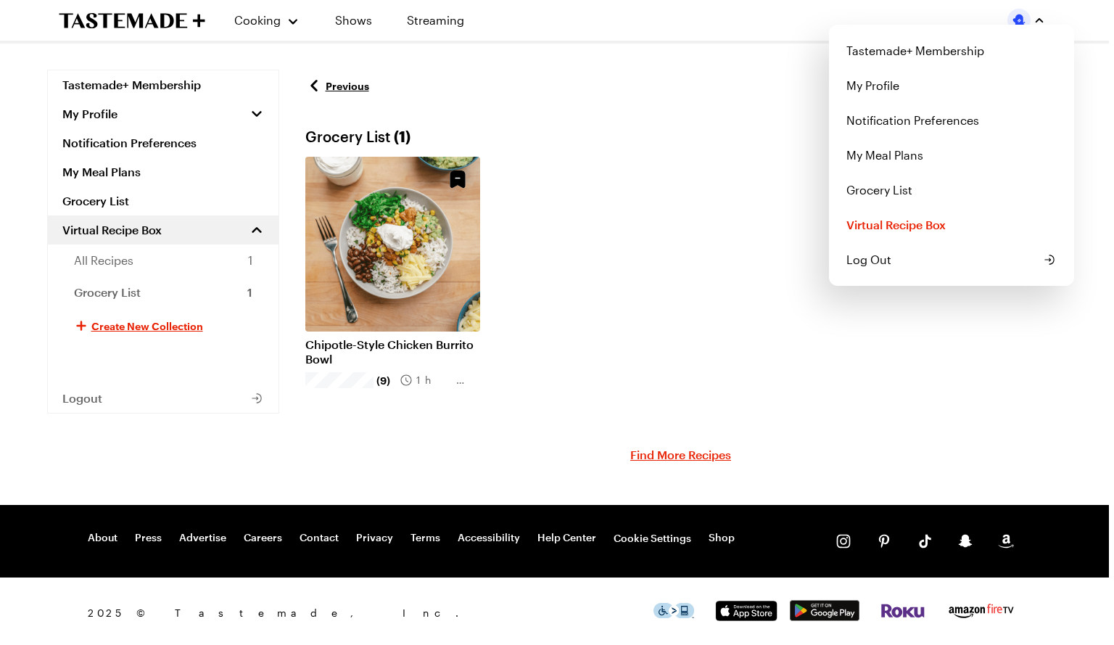
click at [908, 93] on link "My Profile" at bounding box center [952, 85] width 228 height 35
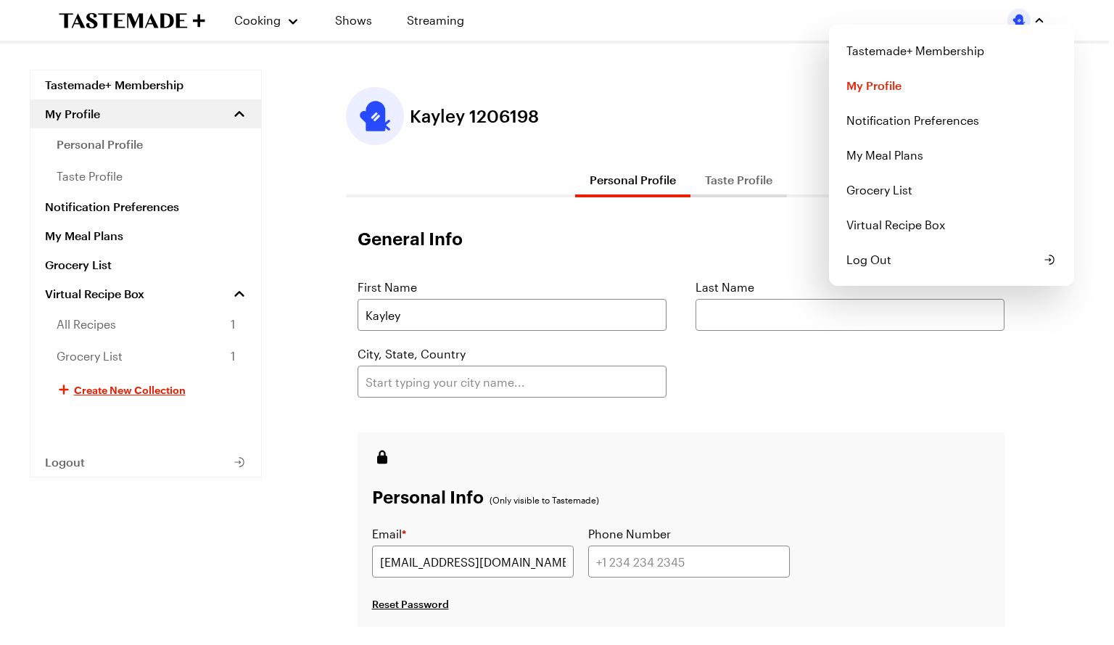
click at [929, 56] on link "Tastemade+ Membership" at bounding box center [952, 50] width 228 height 35
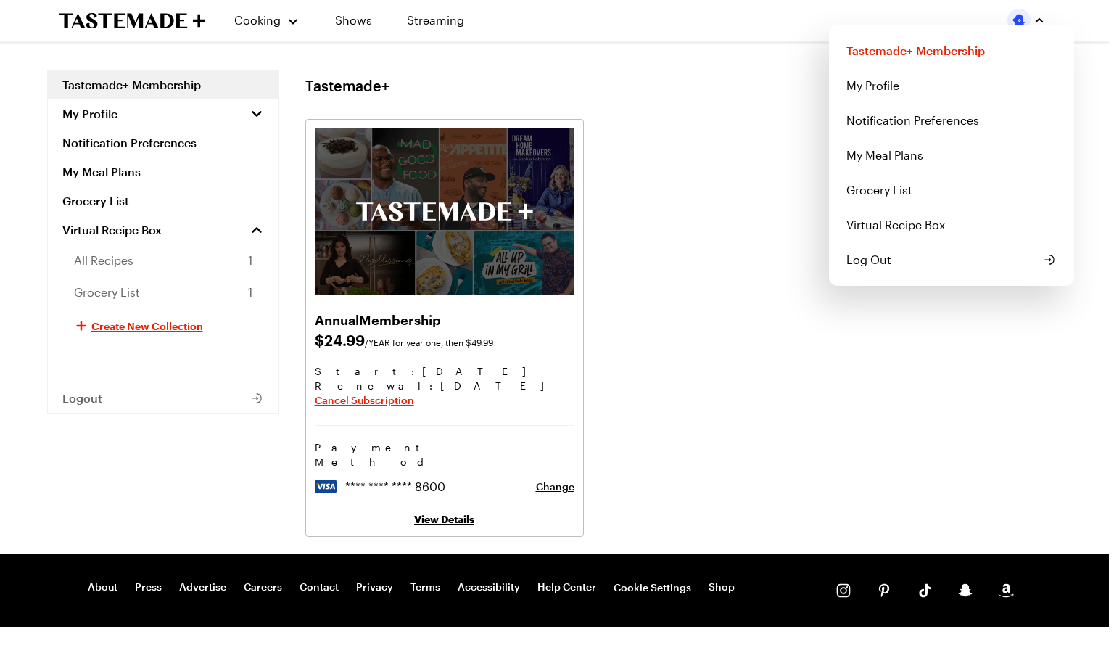
click at [962, 60] on link "Tastemade+ Membership" at bounding box center [952, 50] width 228 height 35
click at [950, 46] on link "Tastemade+ Membership" at bounding box center [952, 50] width 228 height 35
click at [387, 406] on span "Cancel Subscription" at bounding box center [364, 400] width 99 height 15
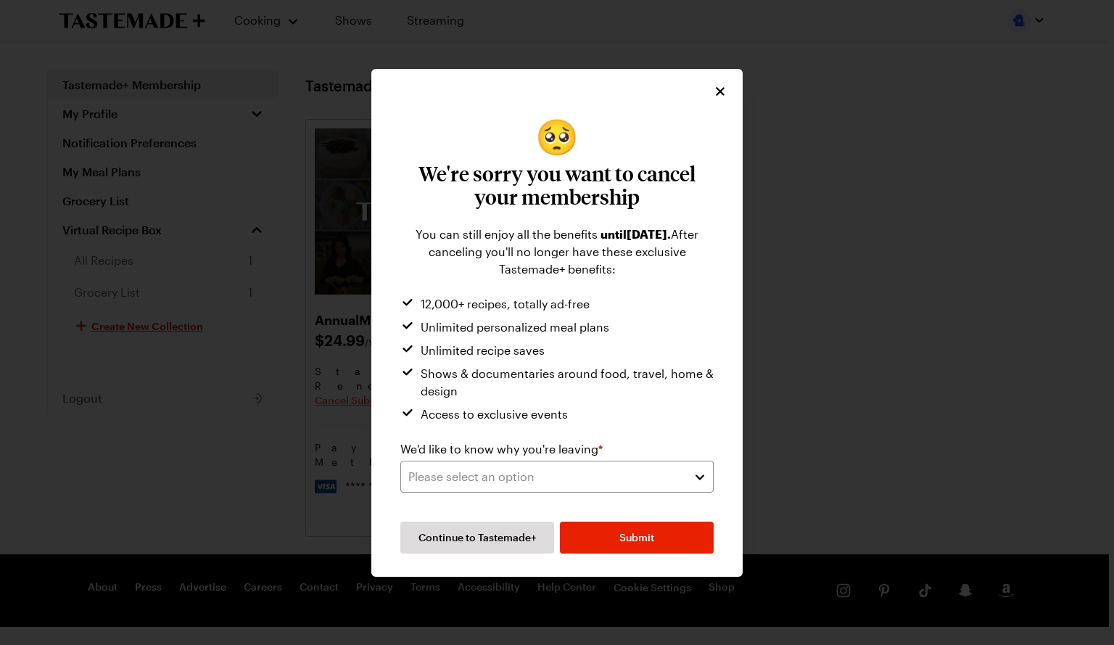
click at [665, 490] on button "Please select an option" at bounding box center [556, 477] width 313 height 32
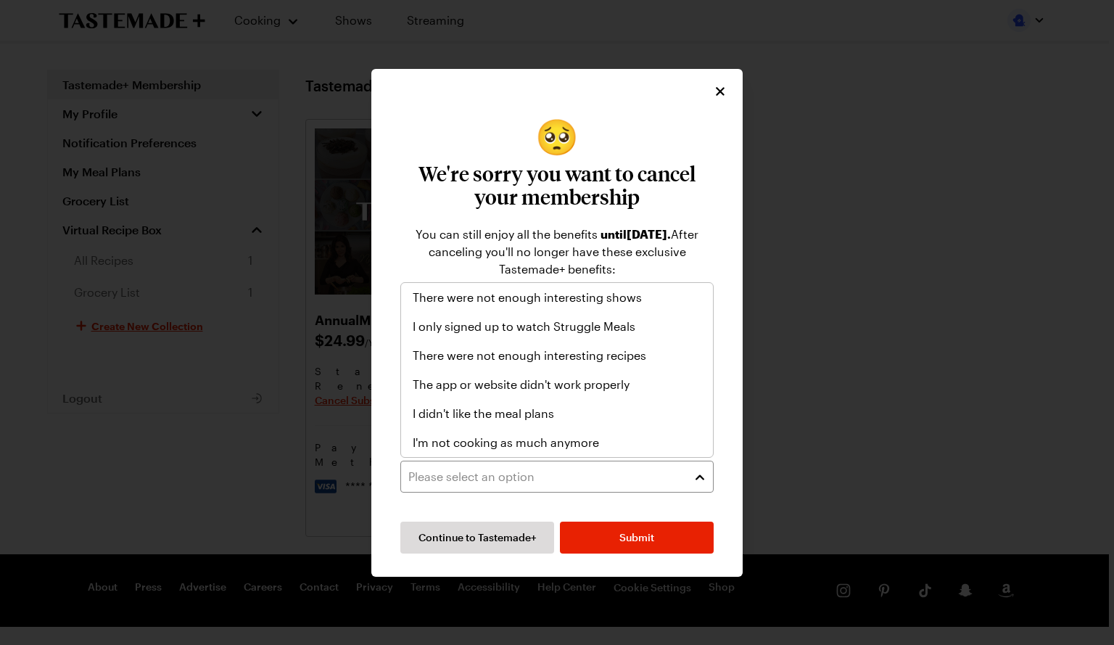
click at [675, 337] on div "I only signed up to watch Struggle Meals" at bounding box center [557, 326] width 312 height 29
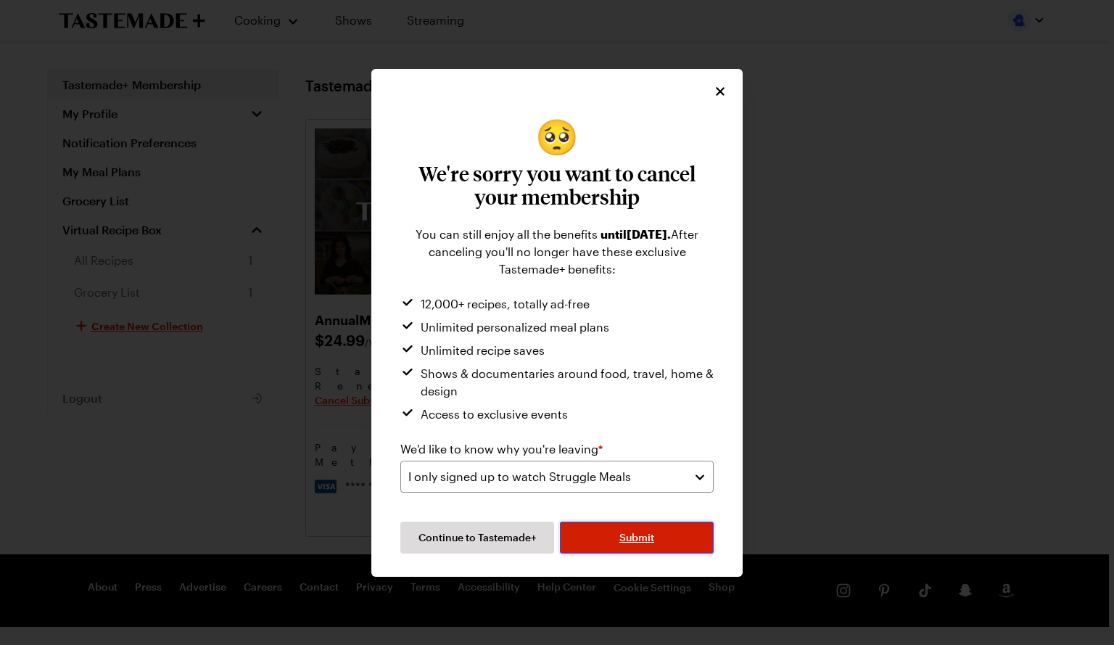
click at [670, 539] on button "Submit" at bounding box center [637, 538] width 154 height 32
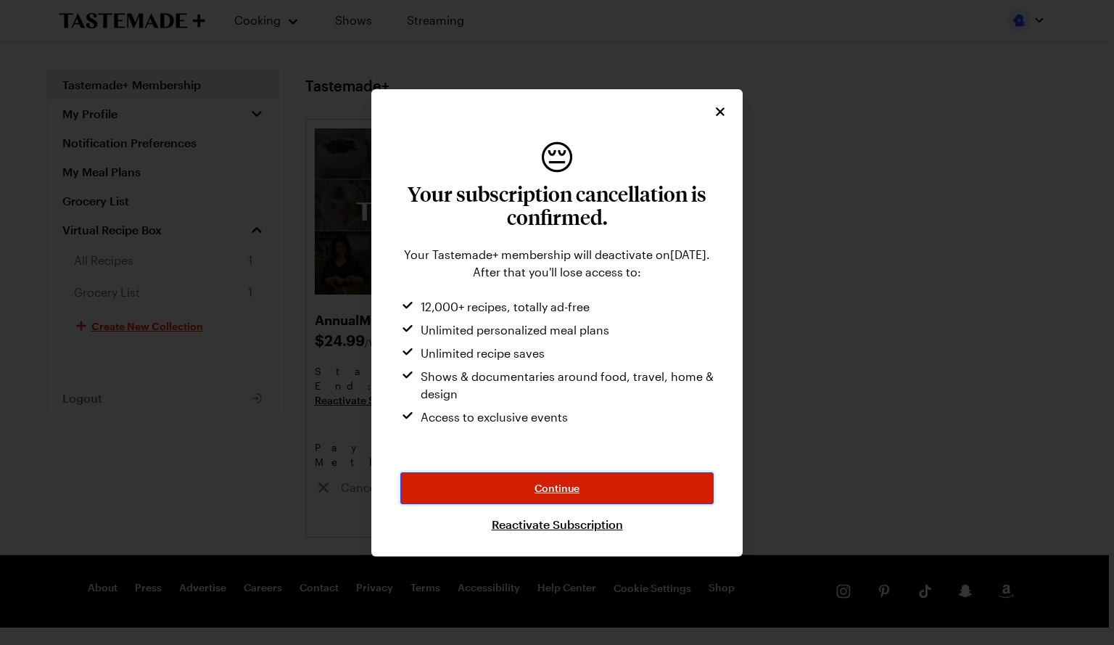
click at [647, 477] on button "Continue" at bounding box center [556, 488] width 313 height 32
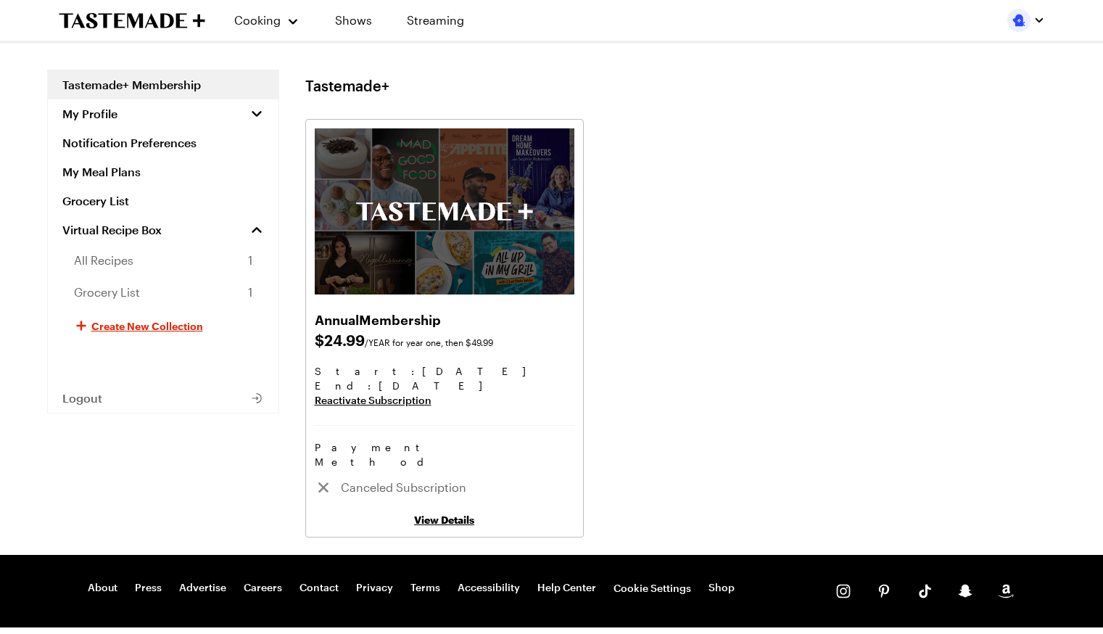
click at [131, 24] on icon "To Tastemade Home Page" at bounding box center [132, 20] width 147 height 17
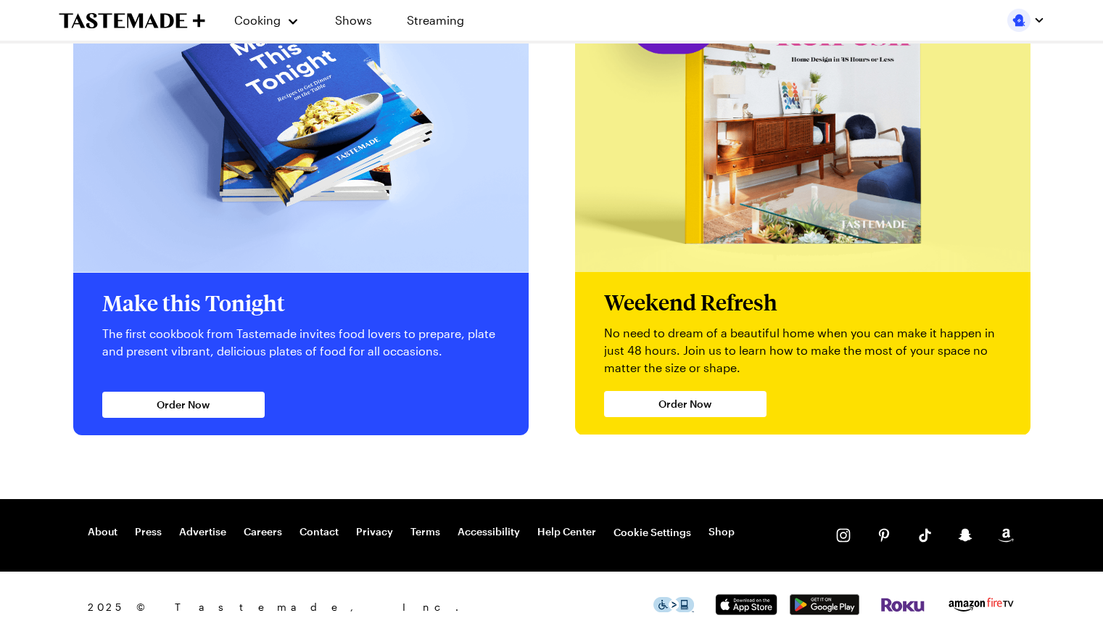
scroll to position [2763, 2]
